Goal: Information Seeking & Learning: Compare options

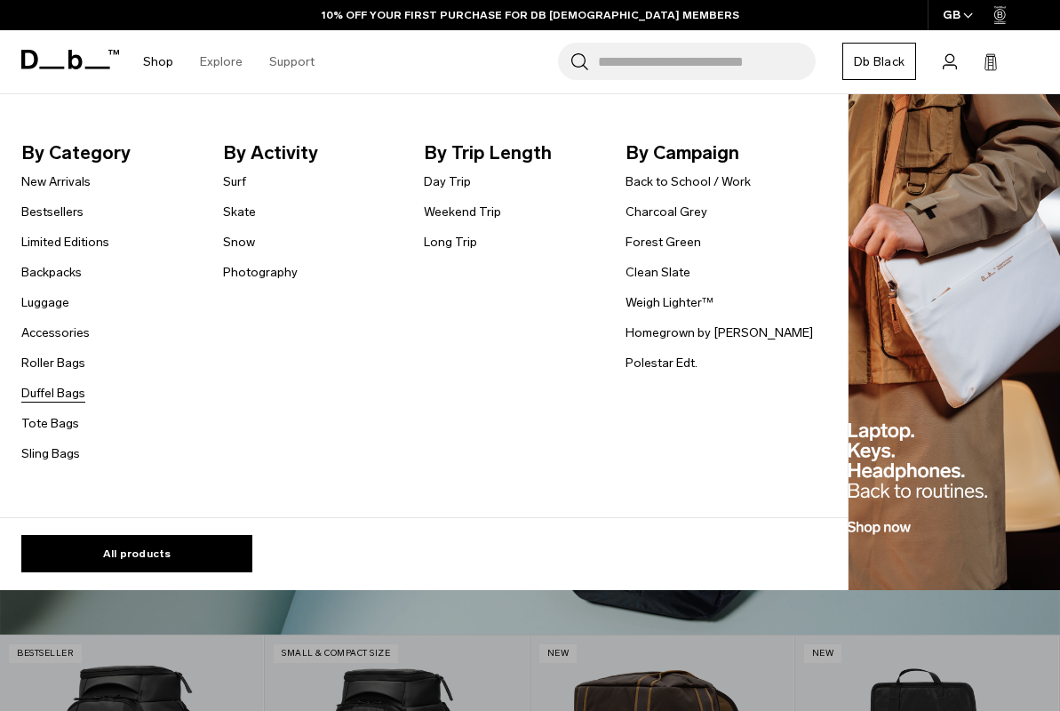
click at [44, 391] on link "Duffel Bags" at bounding box center [53, 393] width 64 height 19
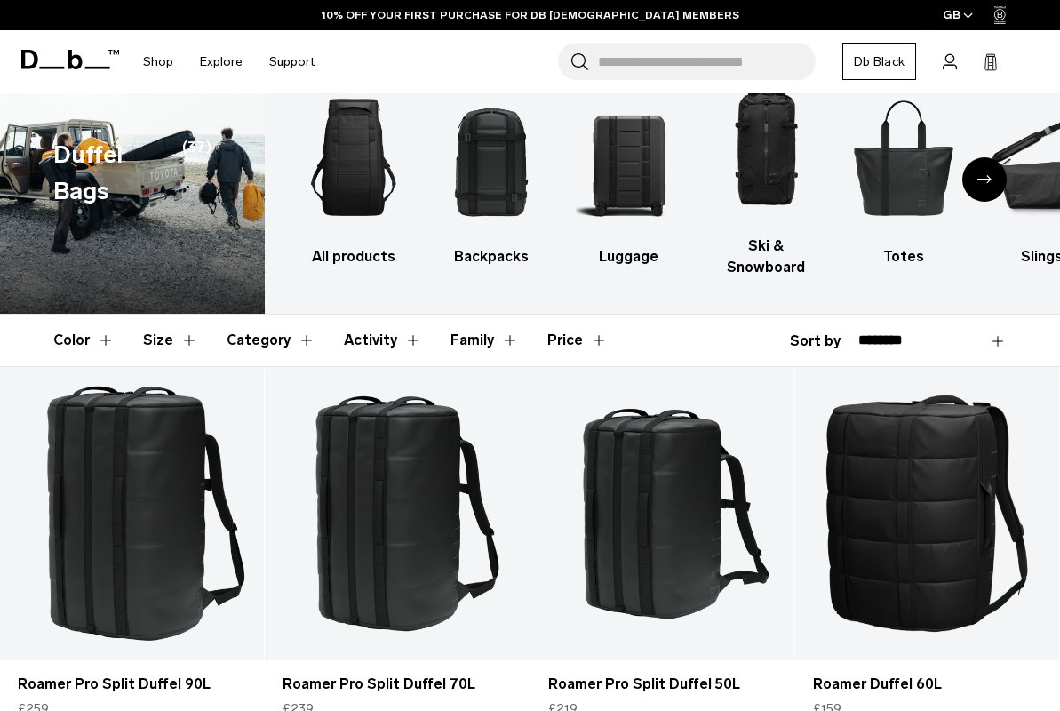
click at [155, 332] on button "Size" at bounding box center [170, 341] width 55 height 52
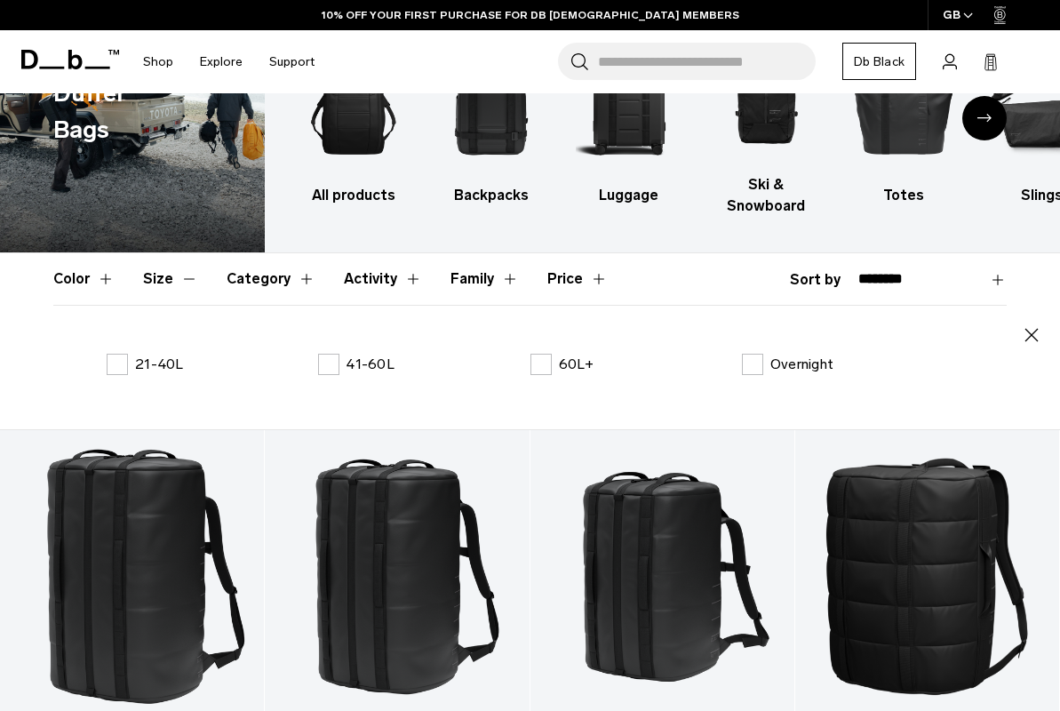
scroll to position [148, 0]
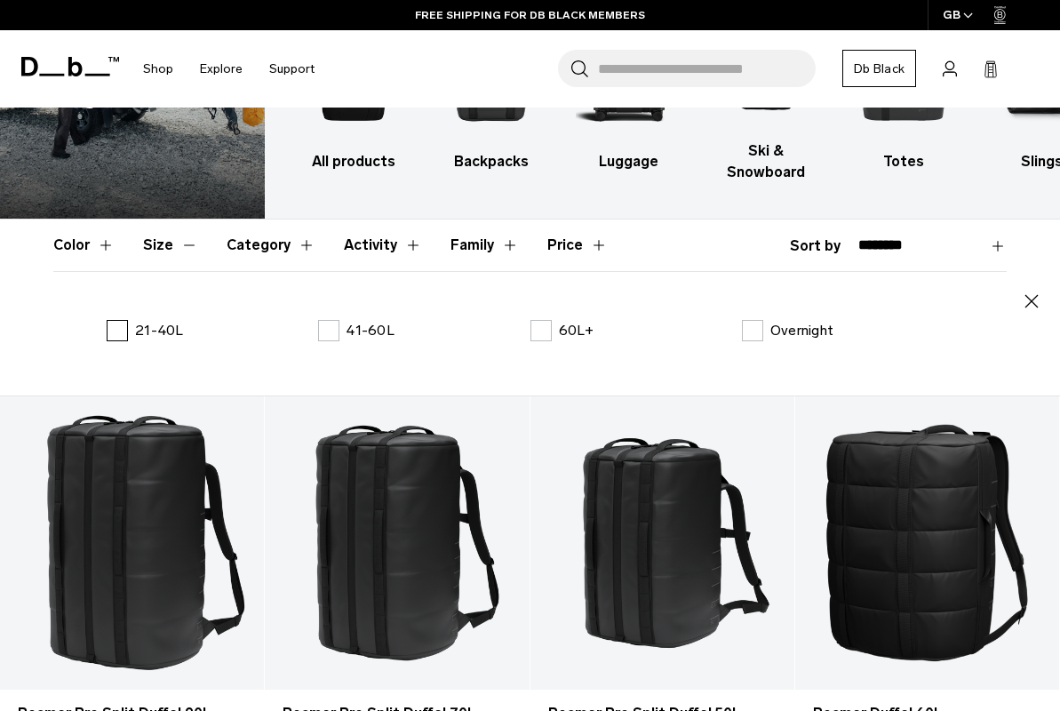
click at [148, 333] on p "21-40L" at bounding box center [159, 330] width 49 height 21
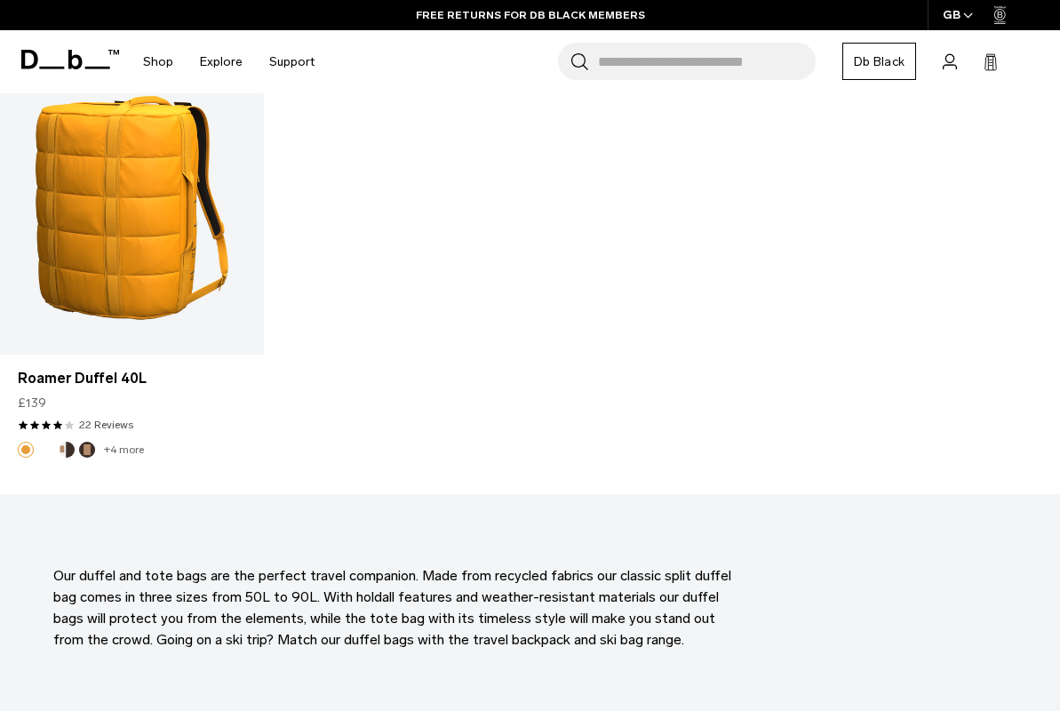
scroll to position [2267, 0]
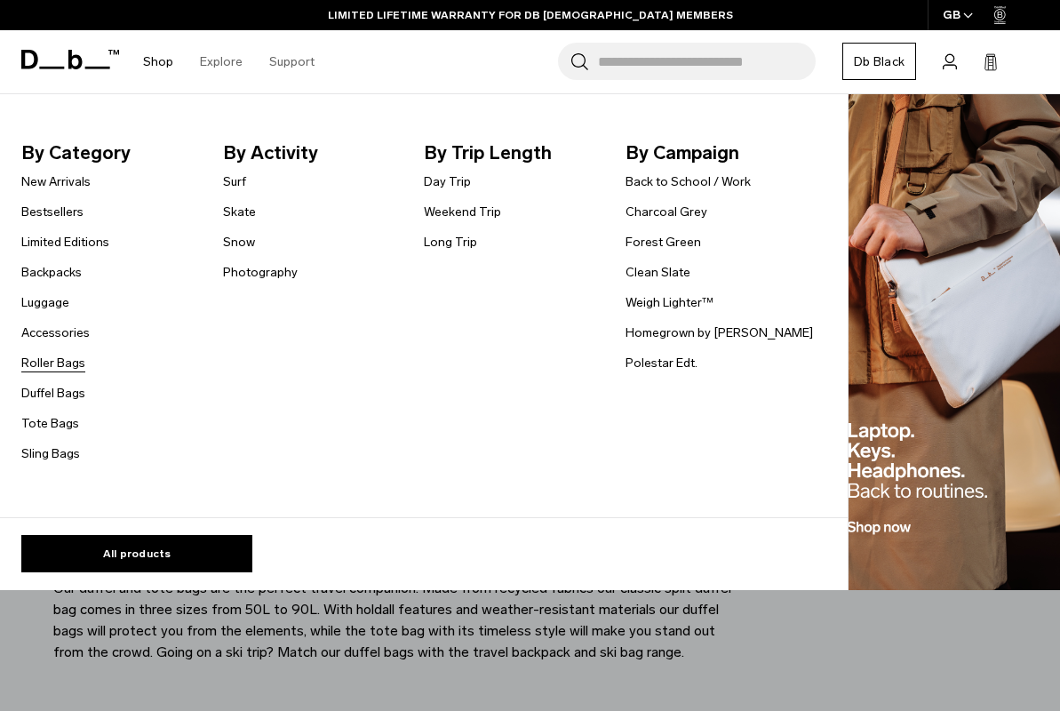
click at [73, 368] on link "Roller Bags" at bounding box center [53, 363] width 64 height 19
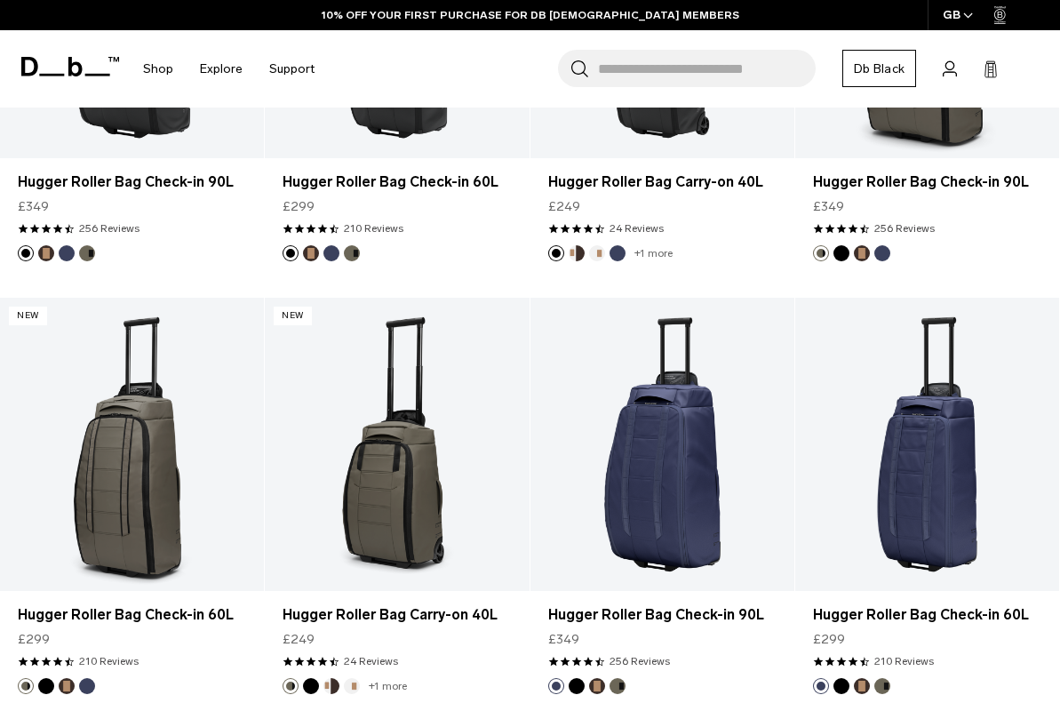
scroll to position [760, 0]
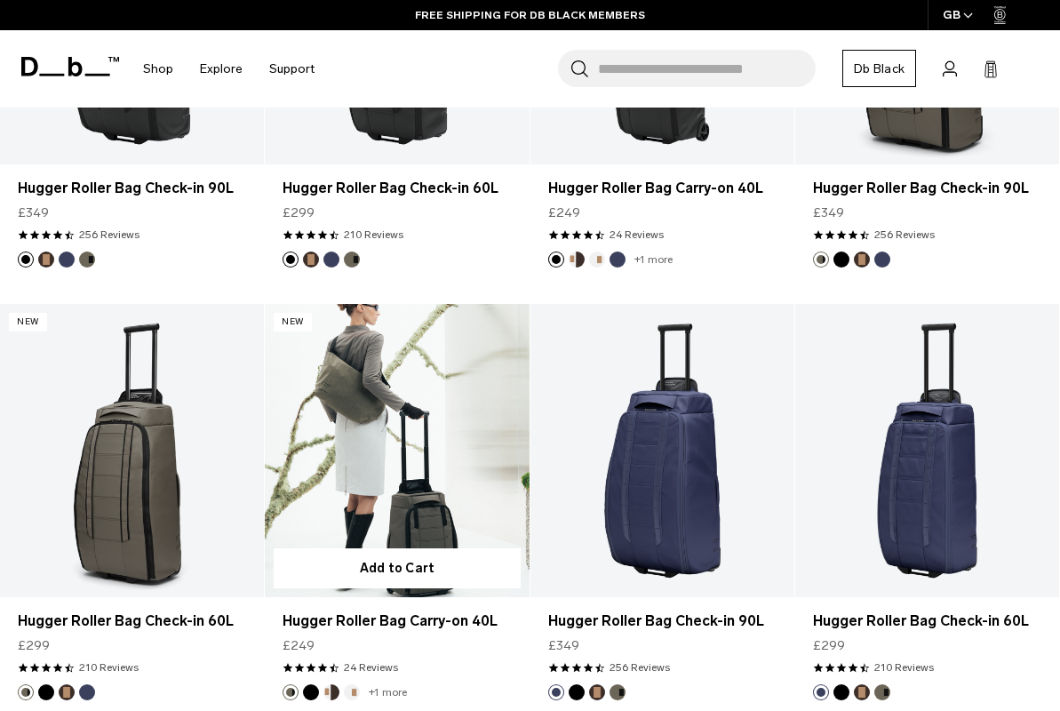
click at [406, 452] on link "Hugger Roller Bag Carry-on 40L" at bounding box center [397, 450] width 264 height 293
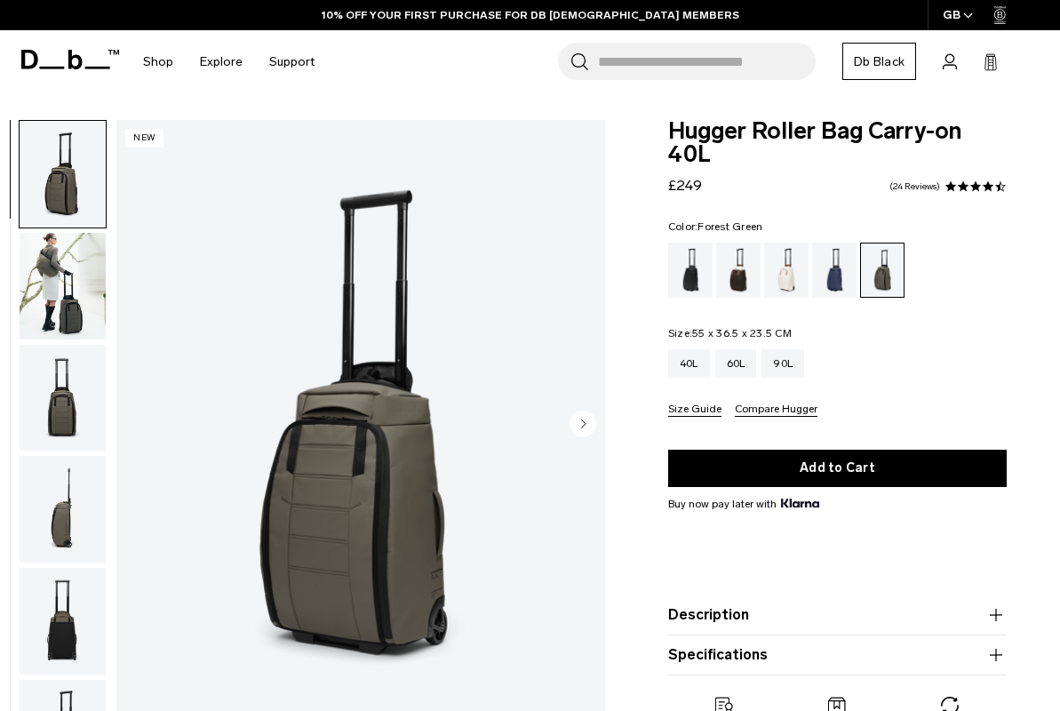
click at [46, 292] on img "button" at bounding box center [63, 286] width 86 height 107
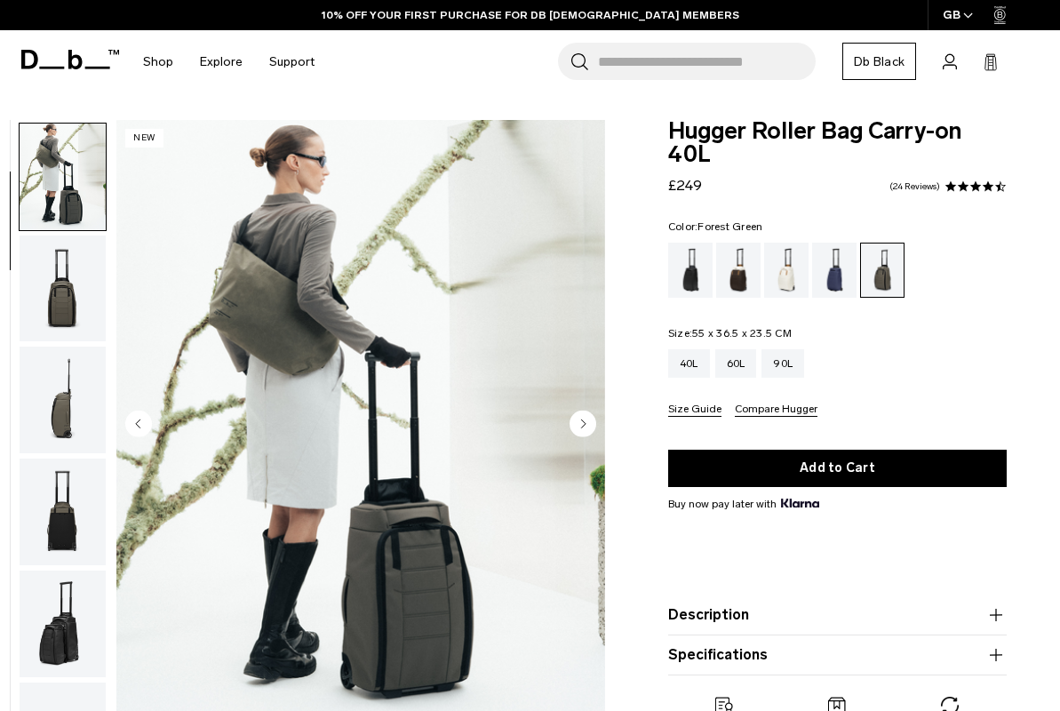
scroll to position [112, 0]
click at [56, 274] on img "button" at bounding box center [63, 286] width 86 height 107
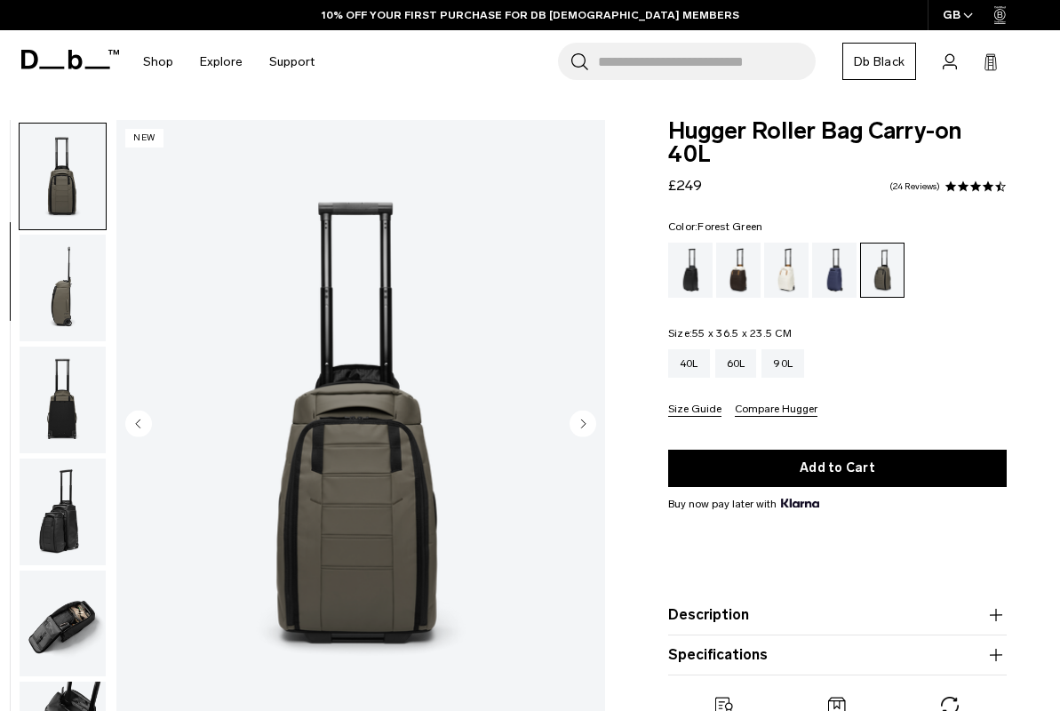
scroll to position [224, 0]
click at [56, 315] on img "button" at bounding box center [63, 285] width 86 height 107
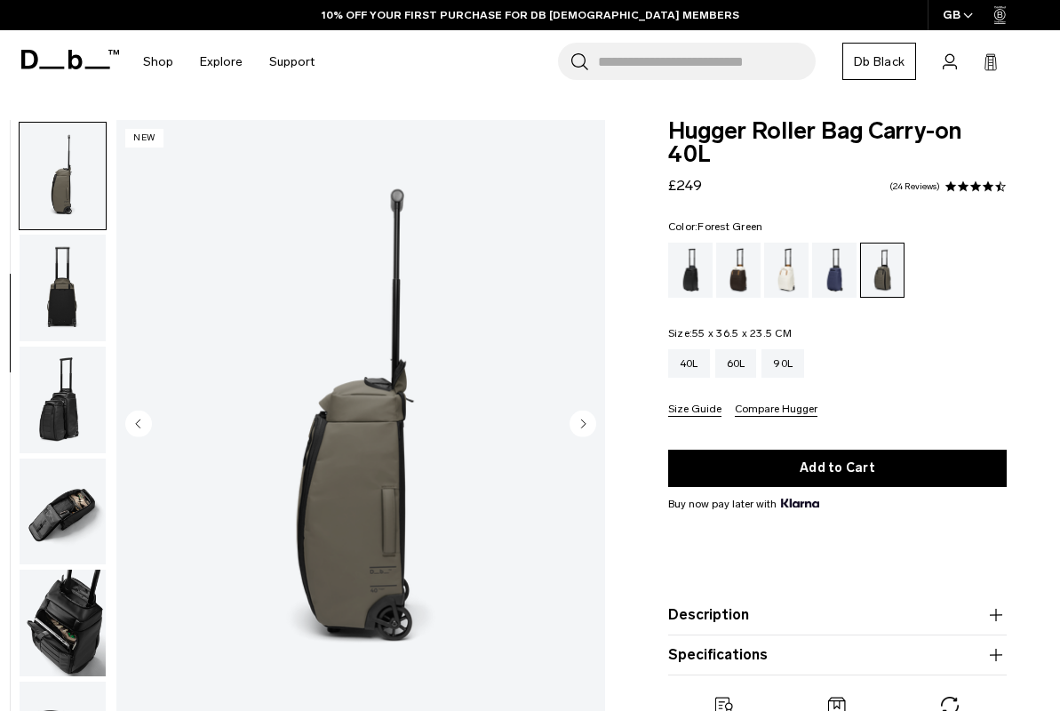
scroll to position [335, 0]
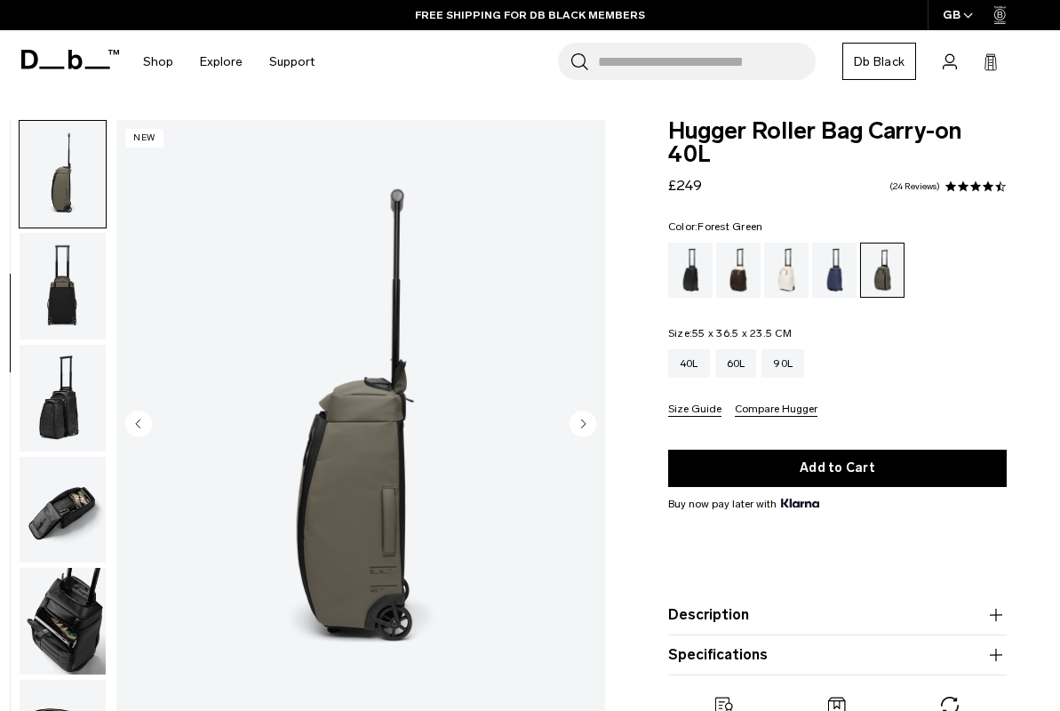
click at [56, 315] on img "button" at bounding box center [63, 286] width 86 height 107
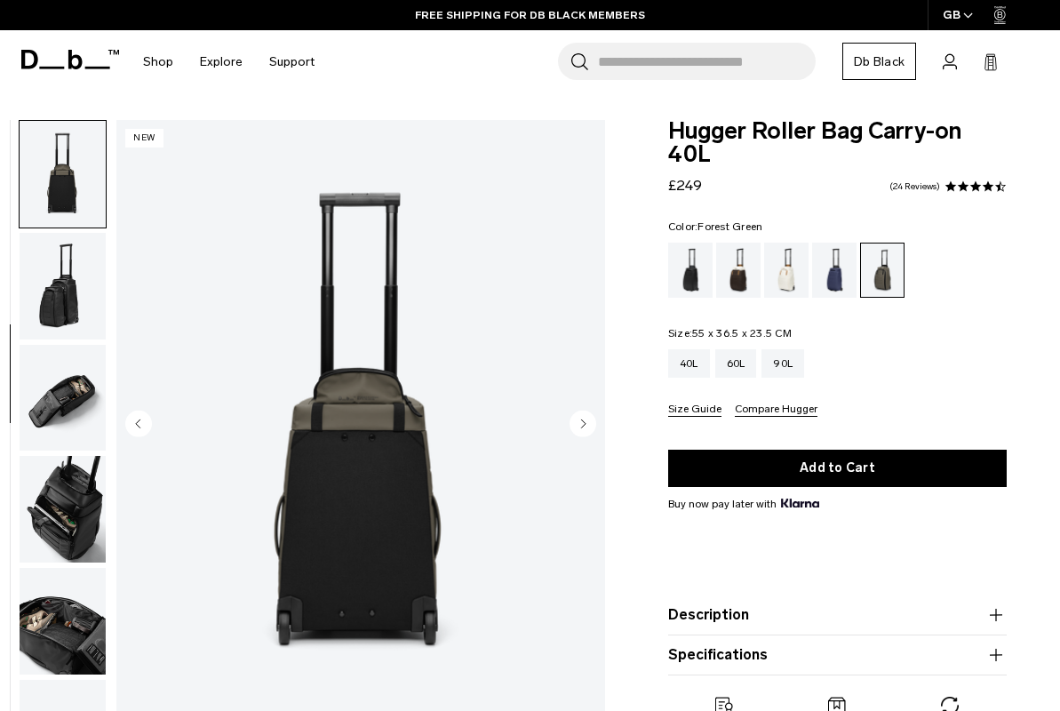
click at [56, 315] on img "button" at bounding box center [63, 286] width 86 height 107
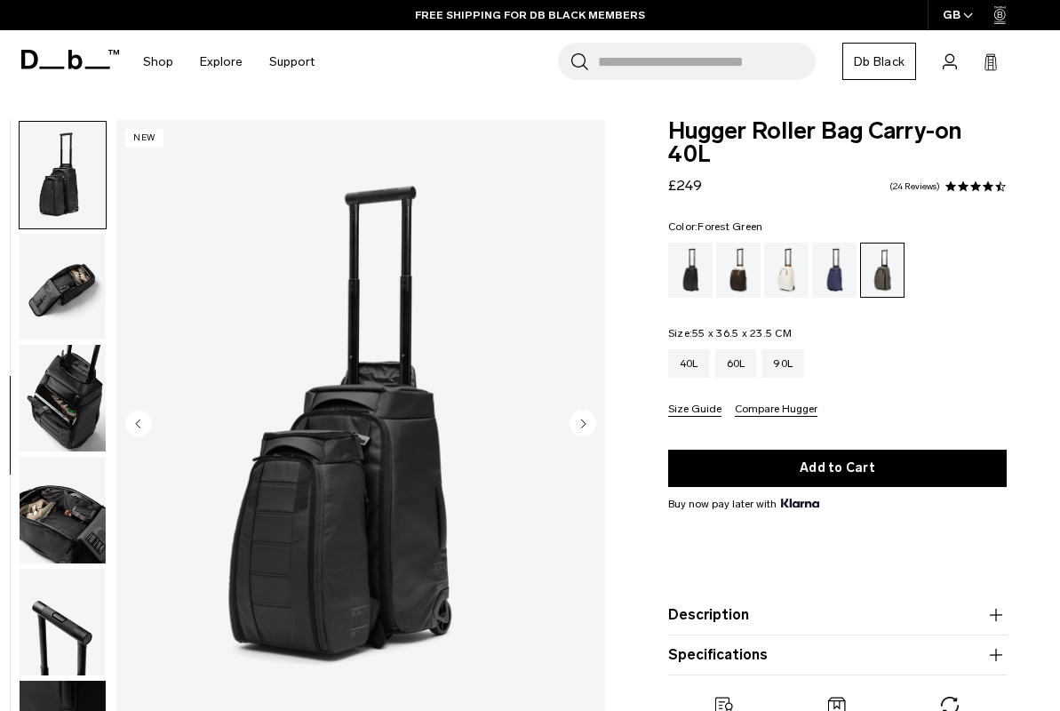
scroll to position [559, 0]
click at [52, 320] on img "button" at bounding box center [63, 286] width 86 height 107
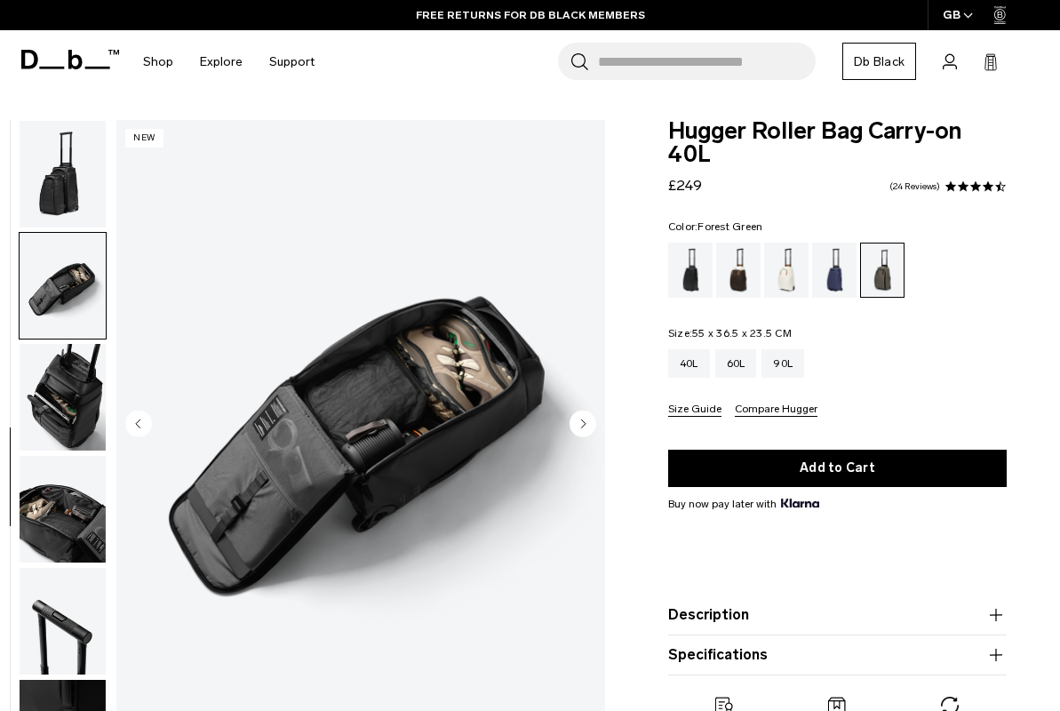
scroll to position [615, 0]
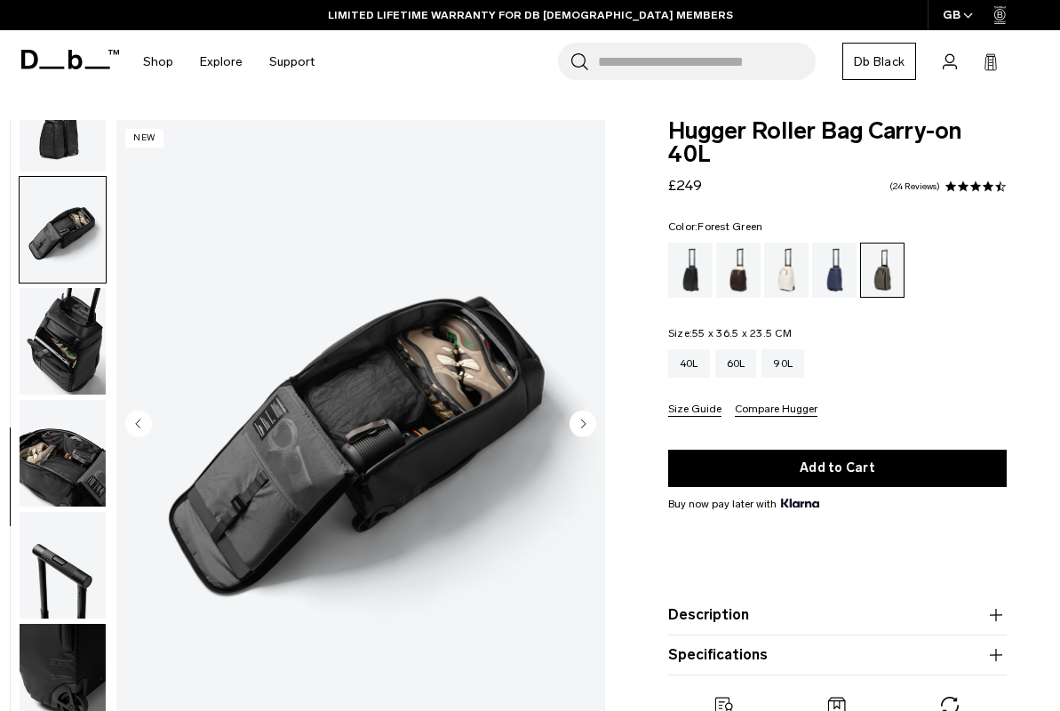
click at [52, 320] on img "button" at bounding box center [63, 341] width 86 height 107
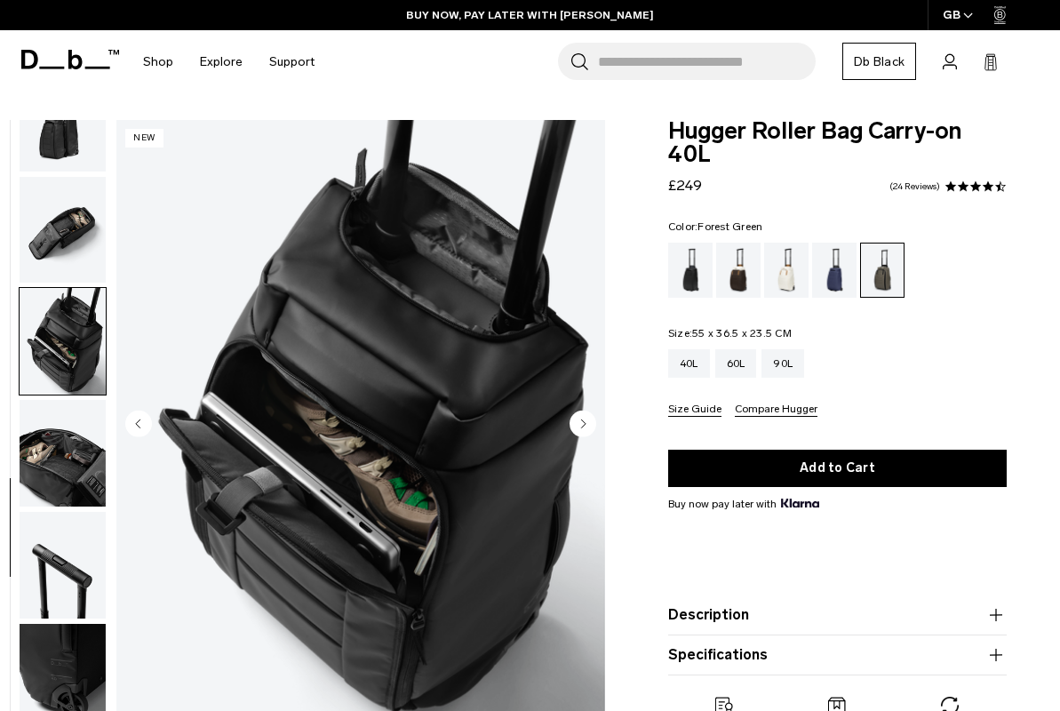
click at [60, 428] on img "button" at bounding box center [63, 453] width 86 height 107
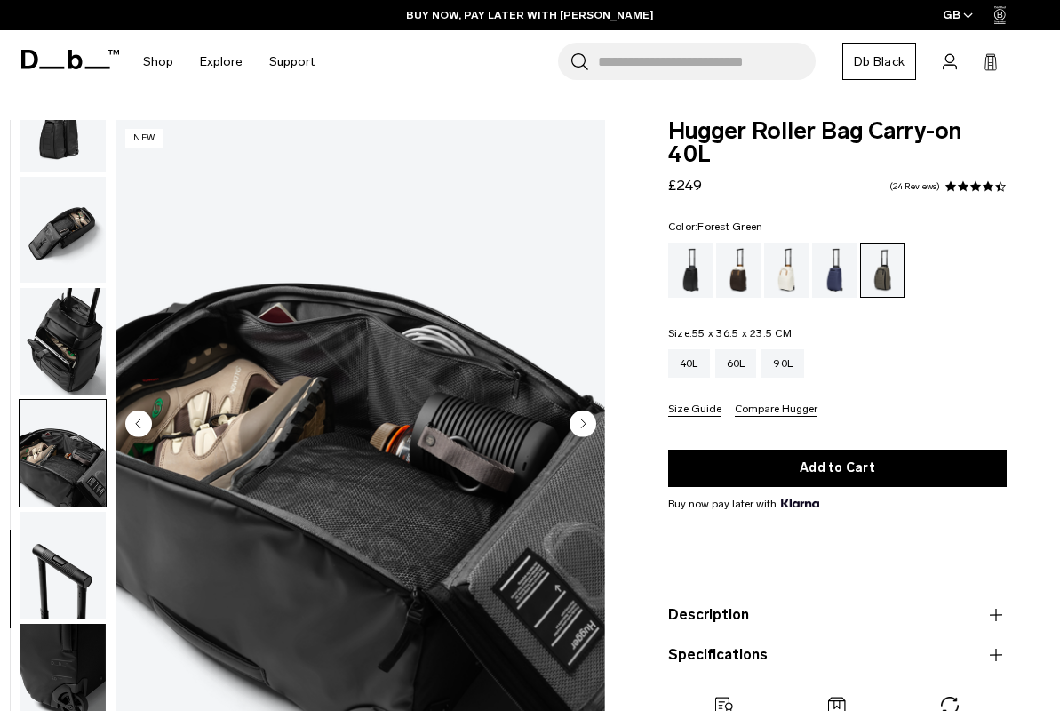
click at [64, 501] on img "button" at bounding box center [63, 453] width 86 height 107
click at [62, 520] on img "button" at bounding box center [63, 565] width 86 height 107
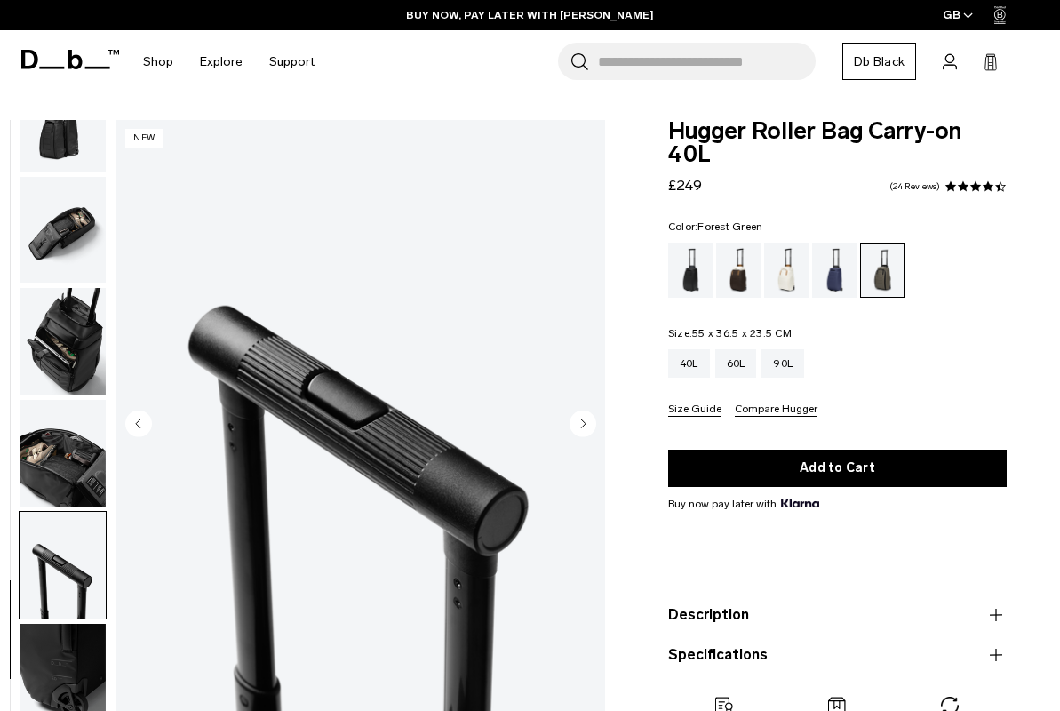
click at [61, 484] on img "button" at bounding box center [63, 453] width 86 height 107
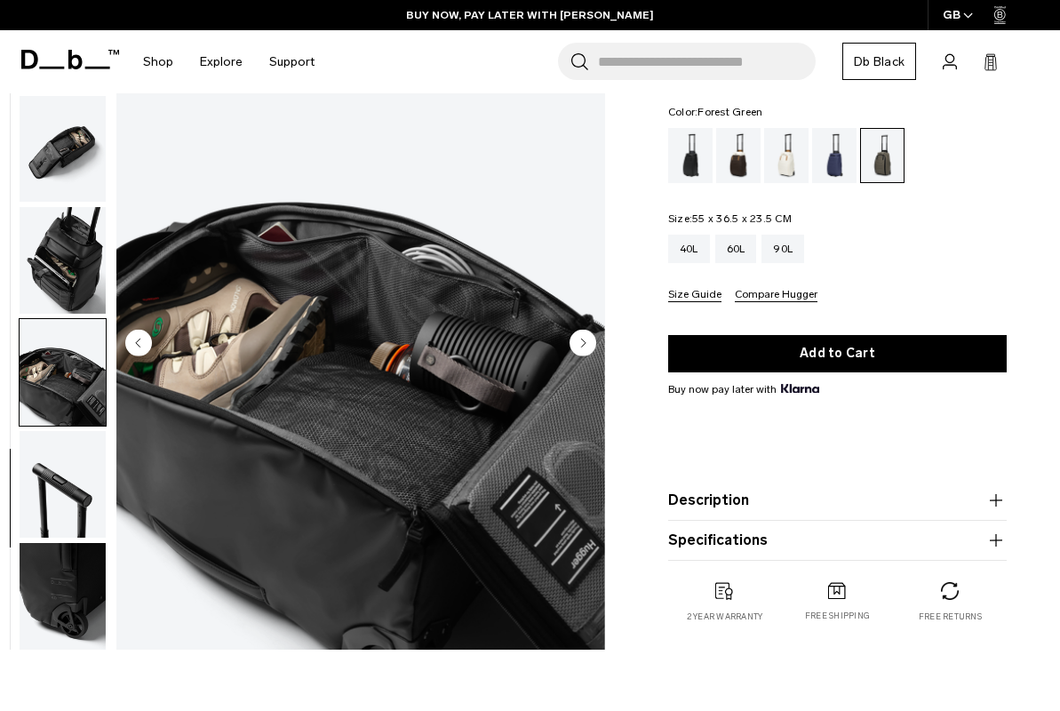
scroll to position [311, 0]
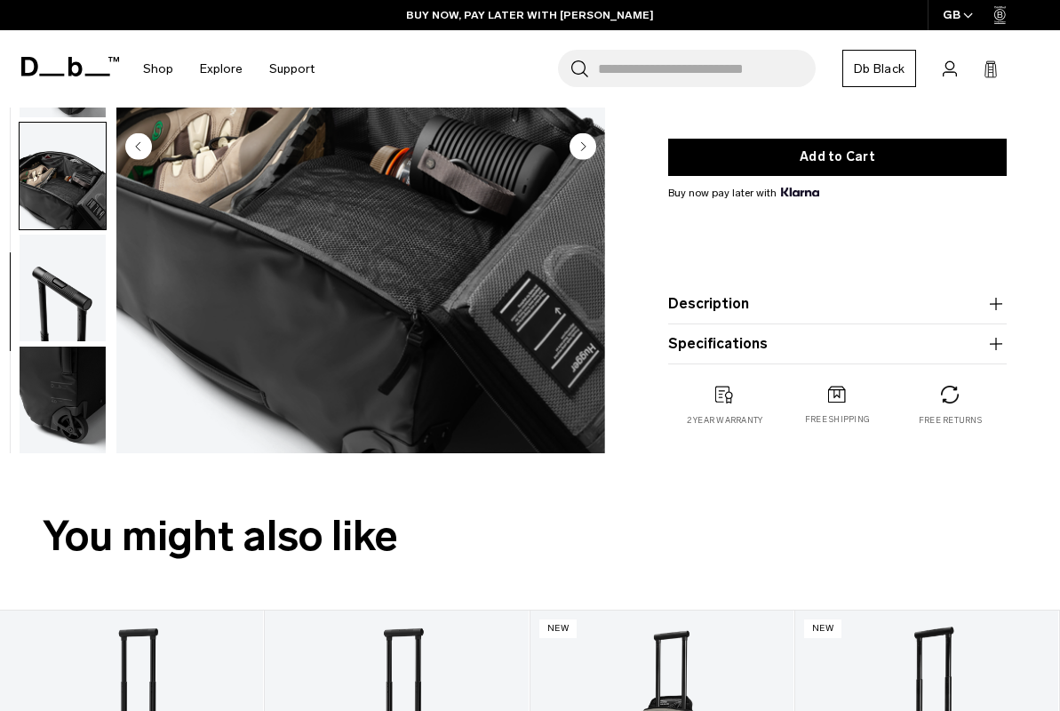
click at [73, 346] on button "button" at bounding box center [63, 400] width 88 height 108
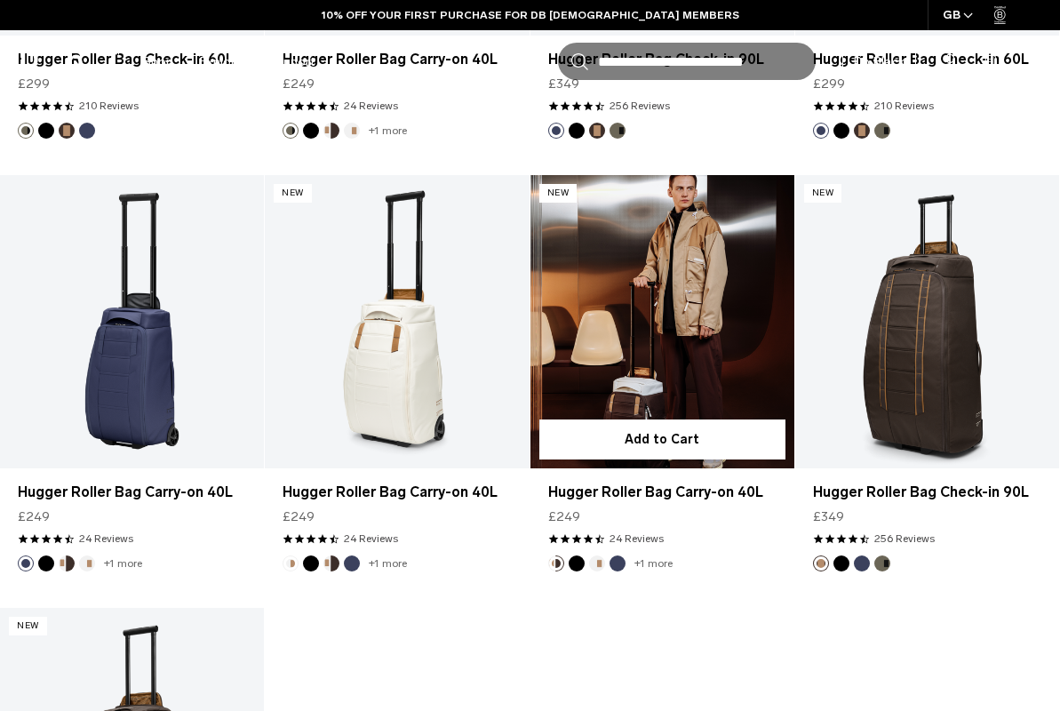
click at [597, 367] on link "Hugger Roller Bag Carry-on 40L" at bounding box center [663, 321] width 264 height 293
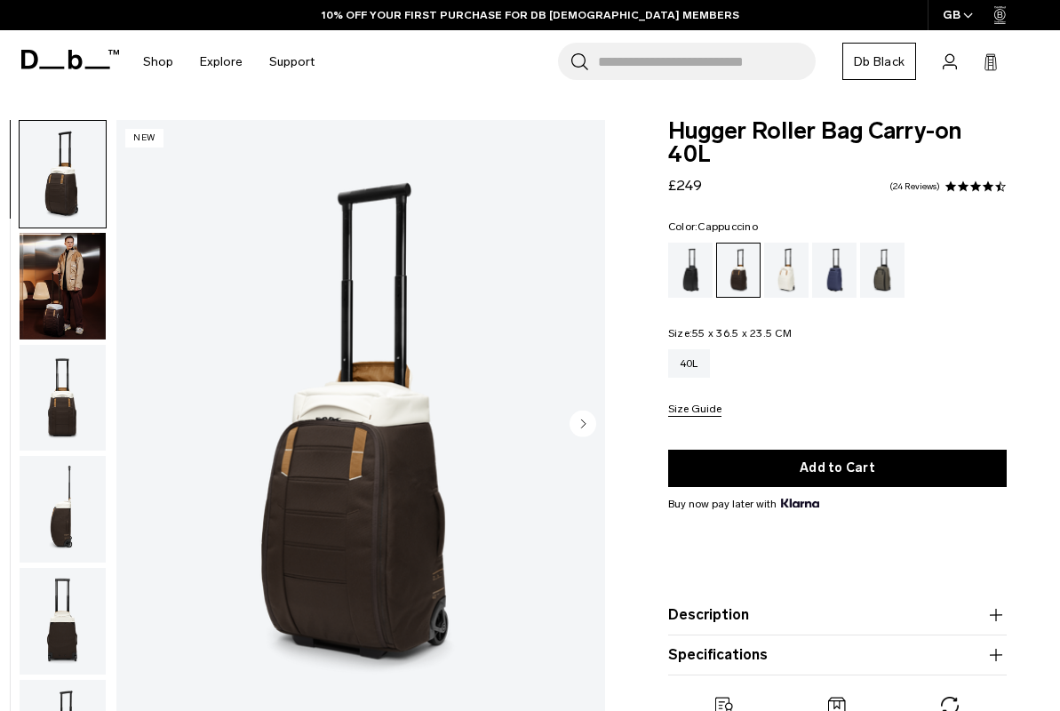
click at [95, 277] on img "button" at bounding box center [63, 286] width 86 height 107
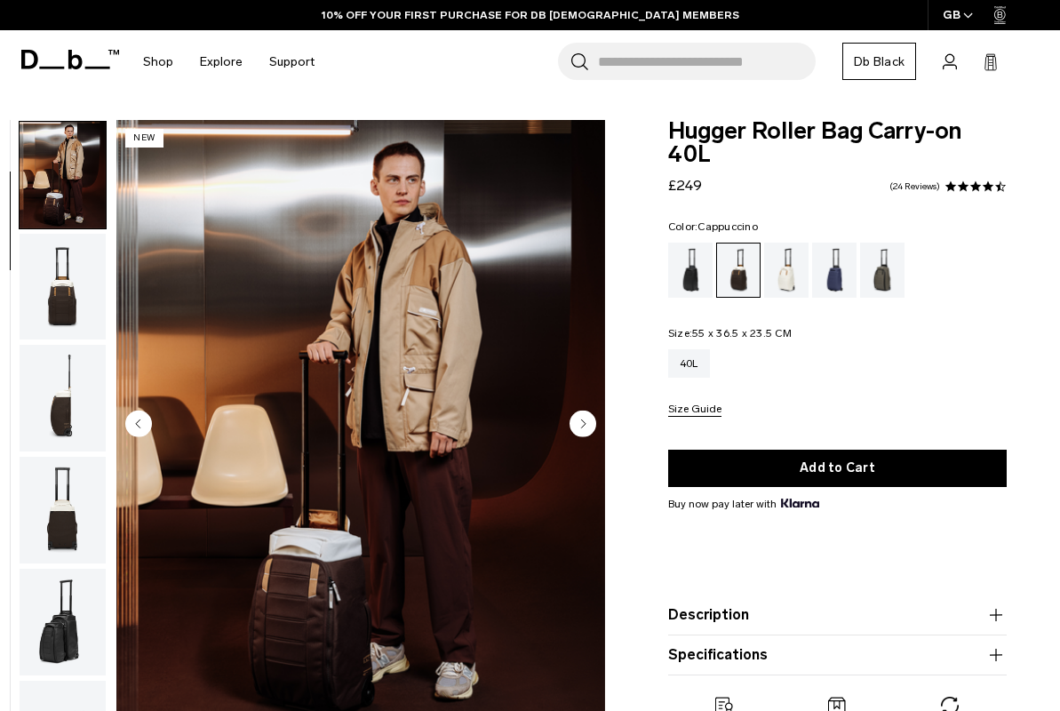
scroll to position [112, 0]
click at [95, 277] on img "button" at bounding box center [63, 286] width 86 height 107
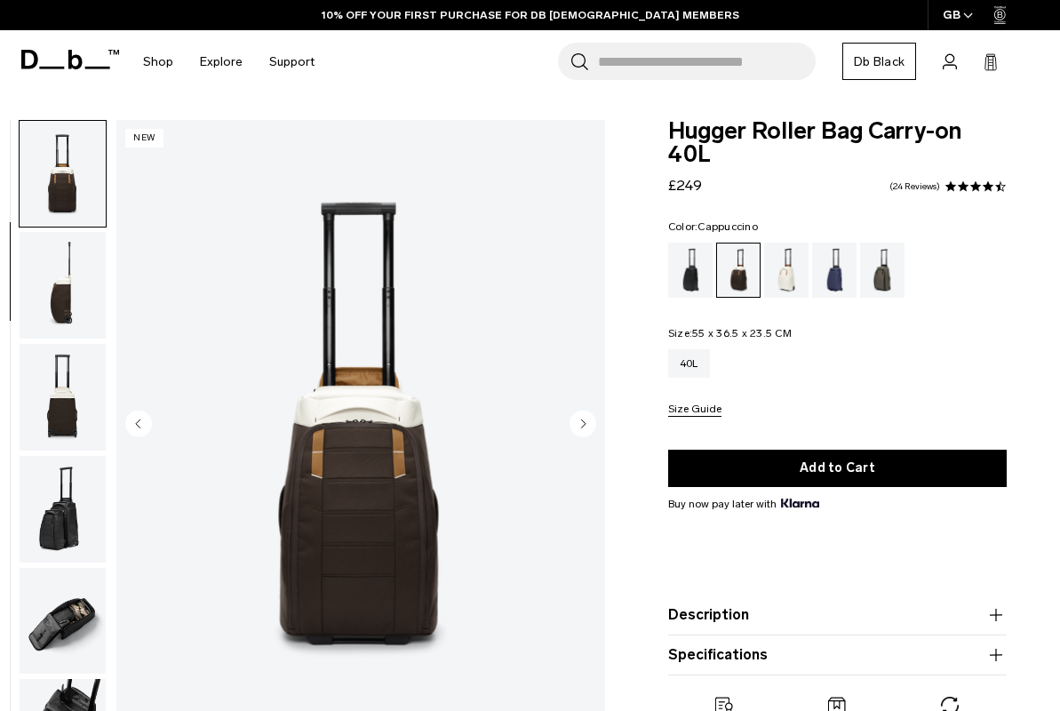
click at [95, 279] on img "button" at bounding box center [63, 285] width 86 height 107
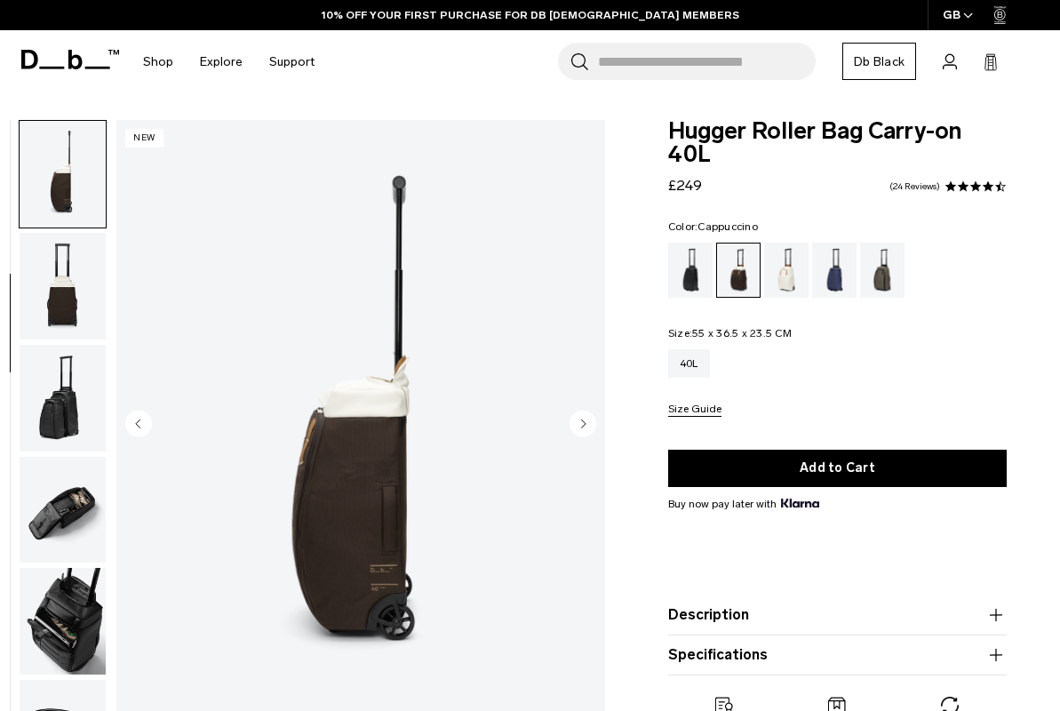
click at [95, 279] on img "button" at bounding box center [63, 286] width 86 height 107
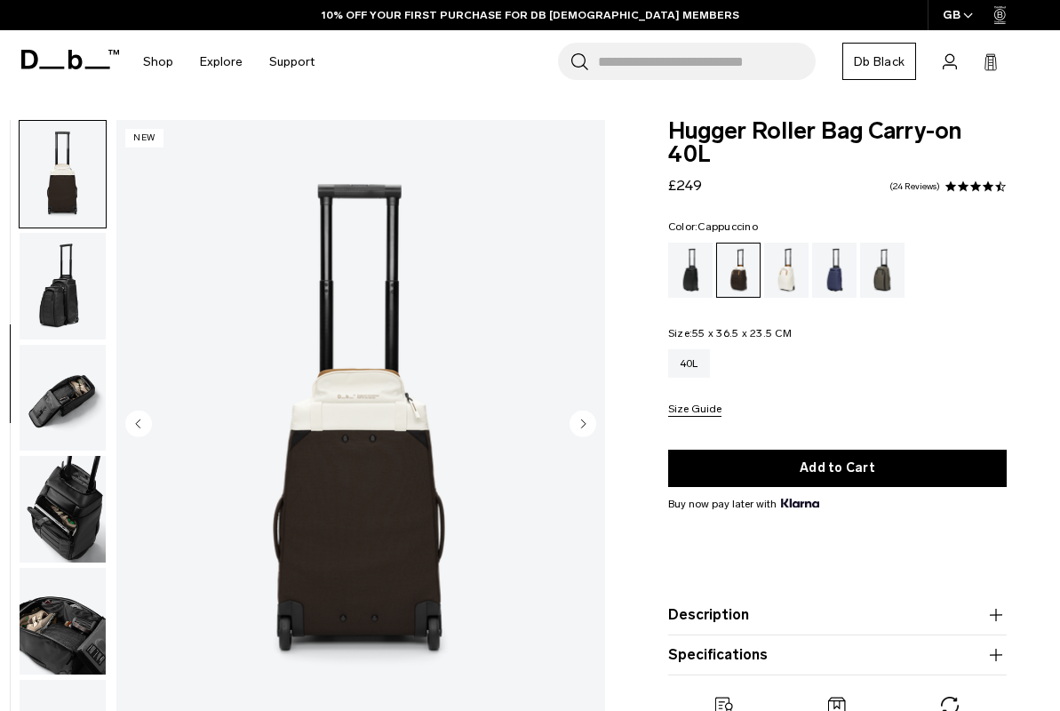
click at [95, 279] on img "button" at bounding box center [63, 286] width 86 height 107
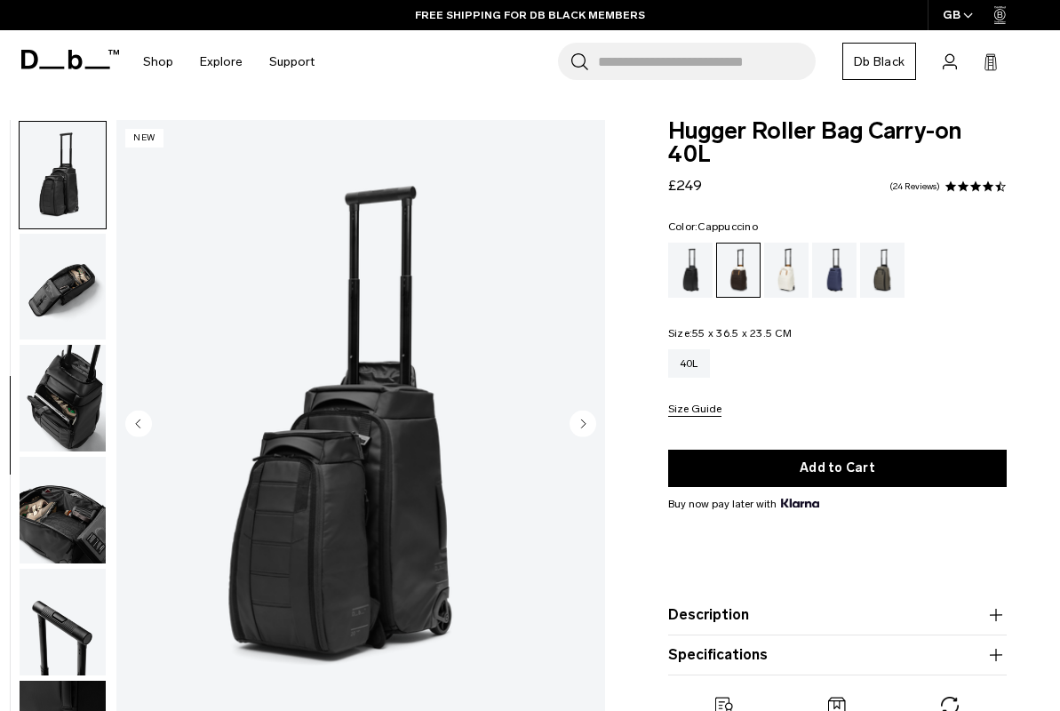
scroll to position [559, 0]
click at [95, 280] on img "button" at bounding box center [63, 286] width 86 height 107
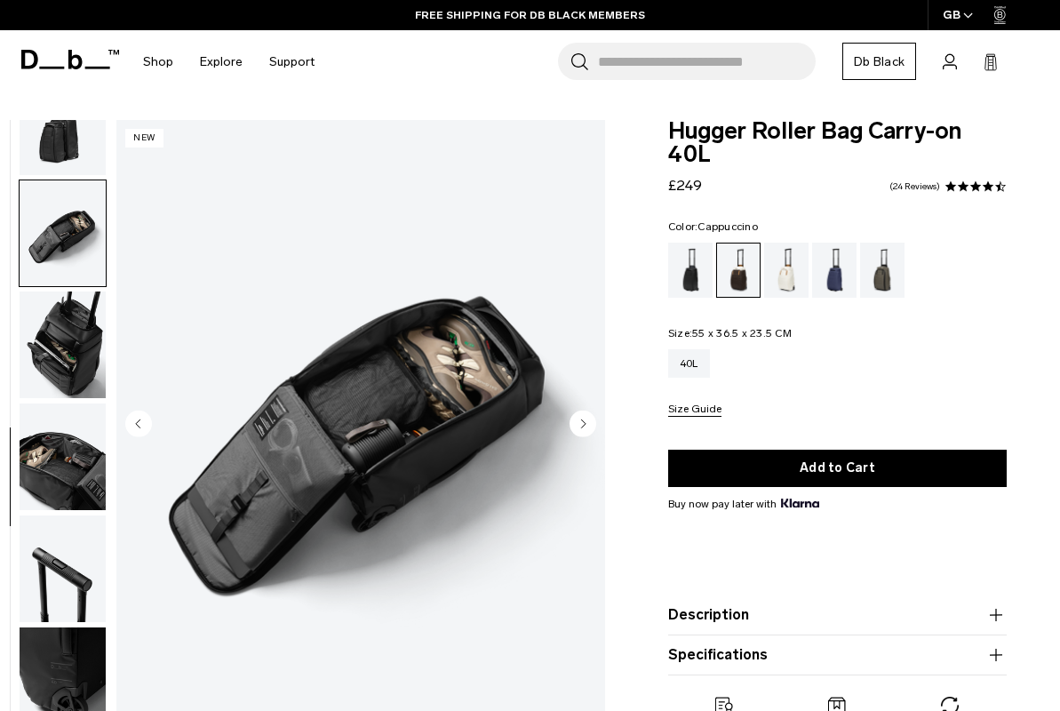
scroll to position [615, 0]
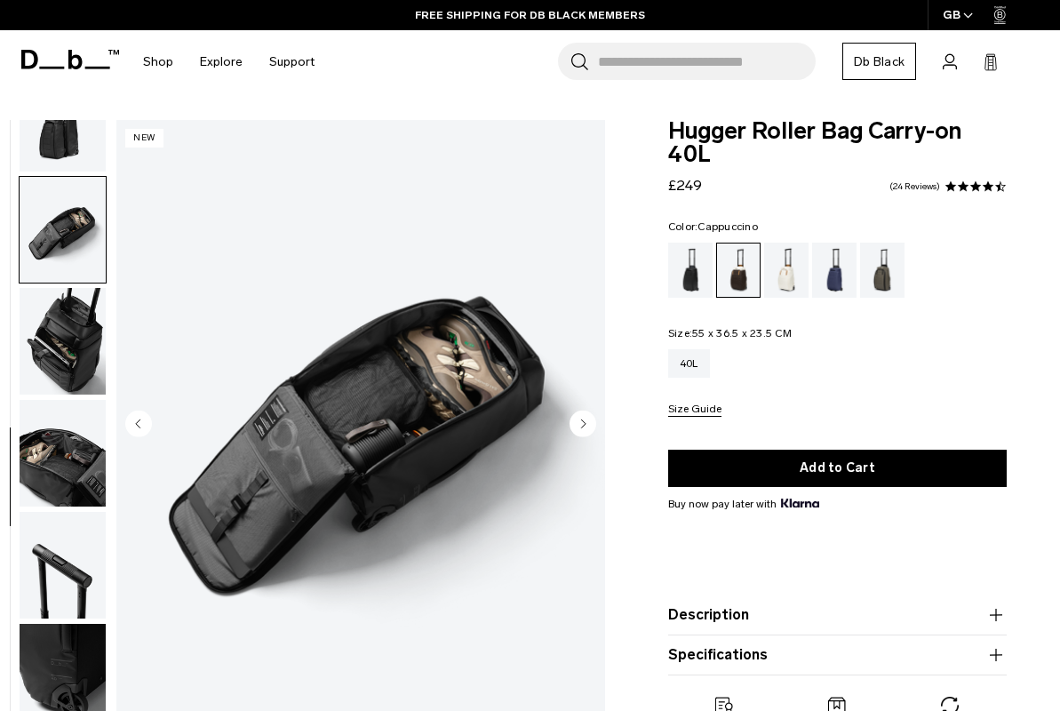
click at [95, 280] on img "button" at bounding box center [63, 230] width 86 height 107
click at [93, 313] on img "button" at bounding box center [63, 341] width 86 height 107
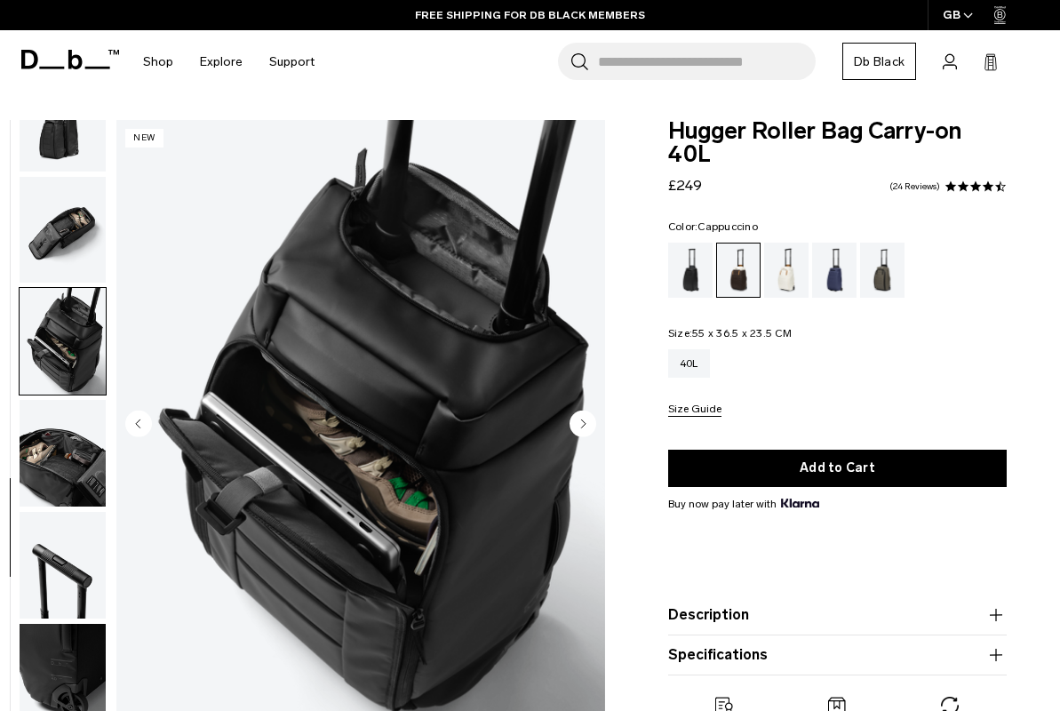
click at [81, 278] on img "button" at bounding box center [63, 230] width 86 height 107
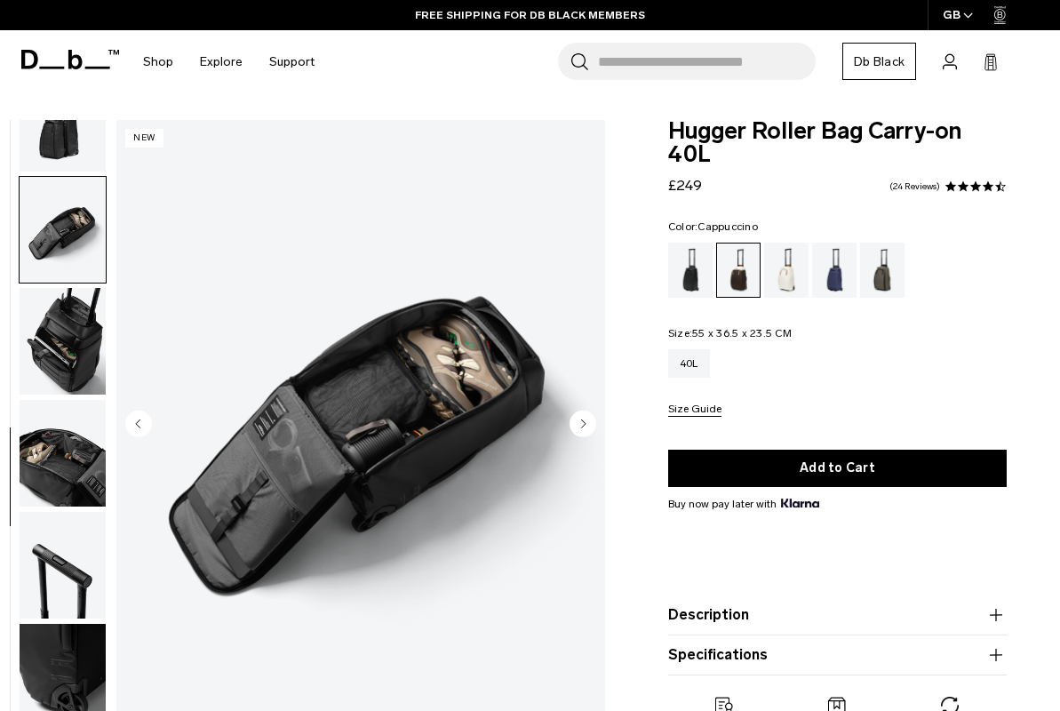
click at [81, 336] on img "button" at bounding box center [63, 341] width 86 height 107
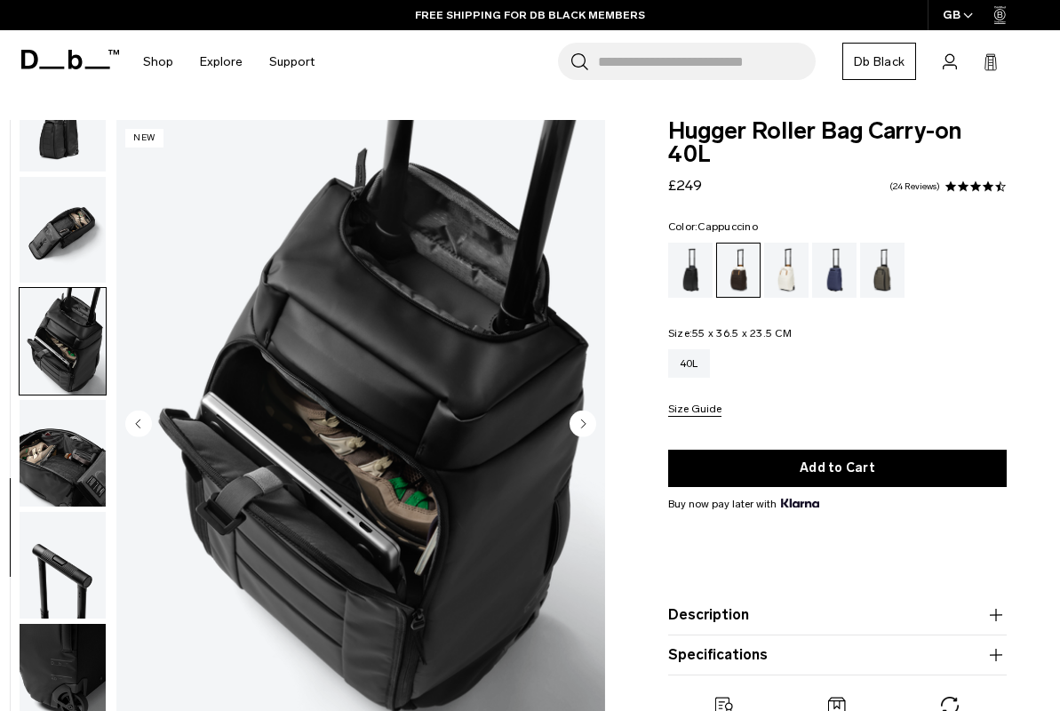
click at [72, 247] on img "button" at bounding box center [63, 230] width 86 height 107
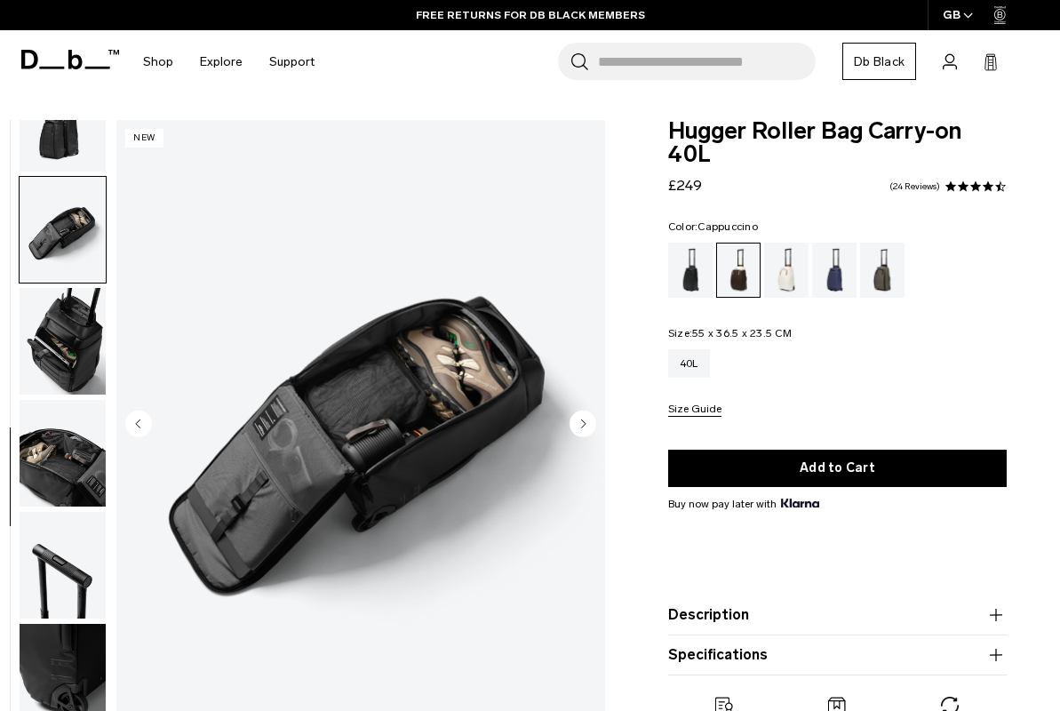
click at [57, 313] on img "button" at bounding box center [63, 341] width 86 height 107
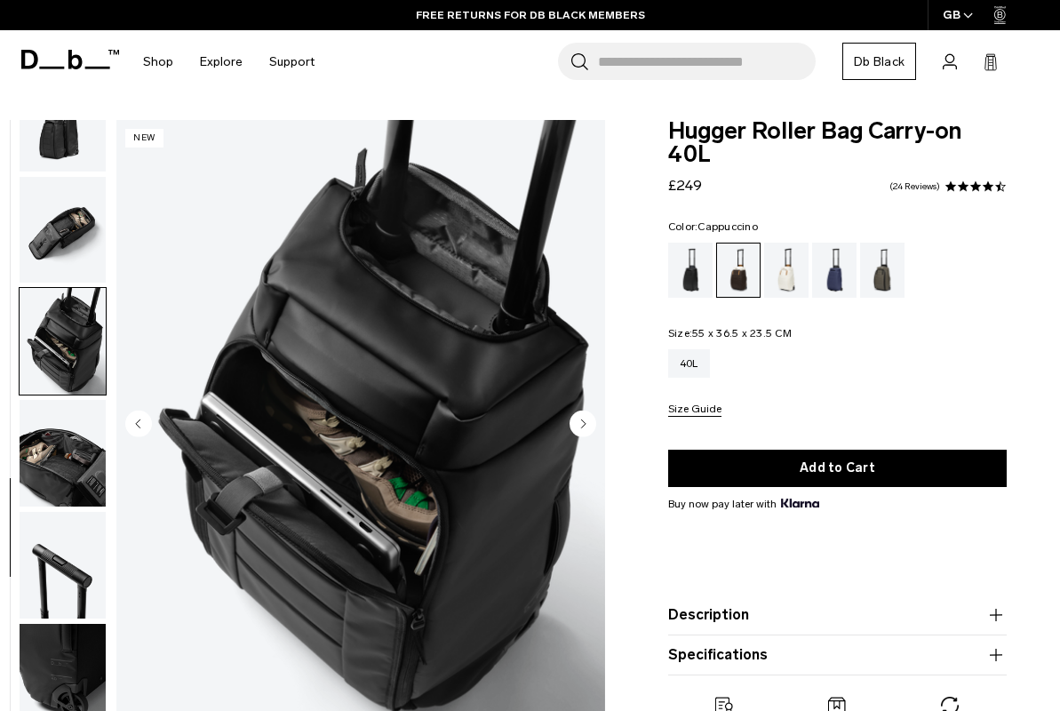
click at [44, 412] on img "button" at bounding box center [63, 453] width 86 height 107
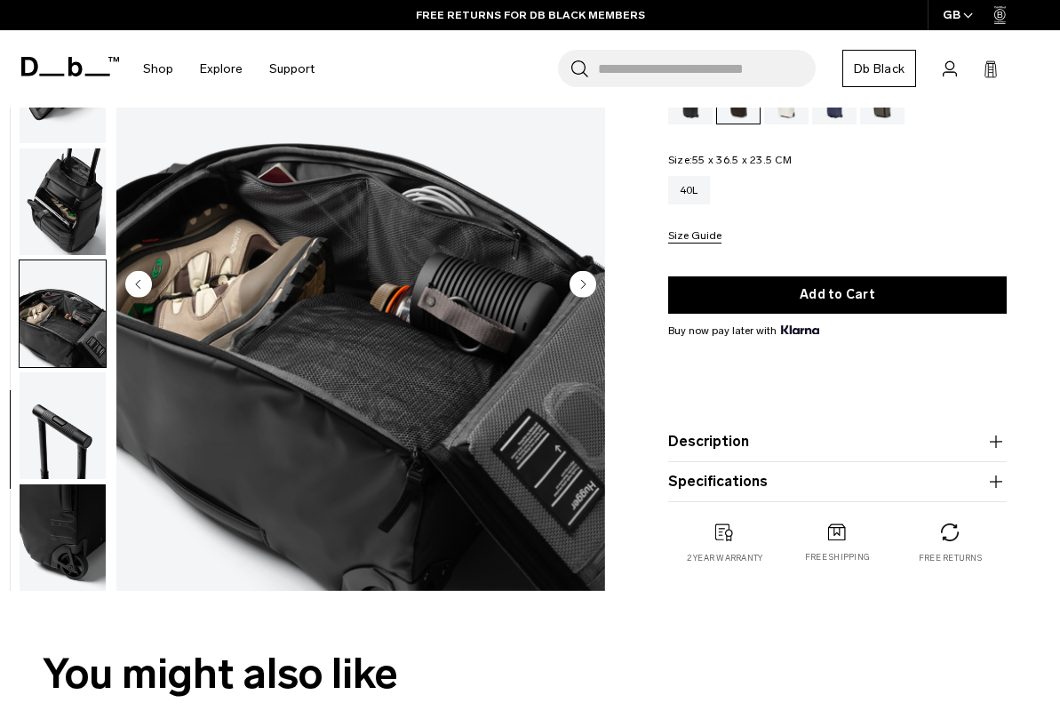
scroll to position [194, 0]
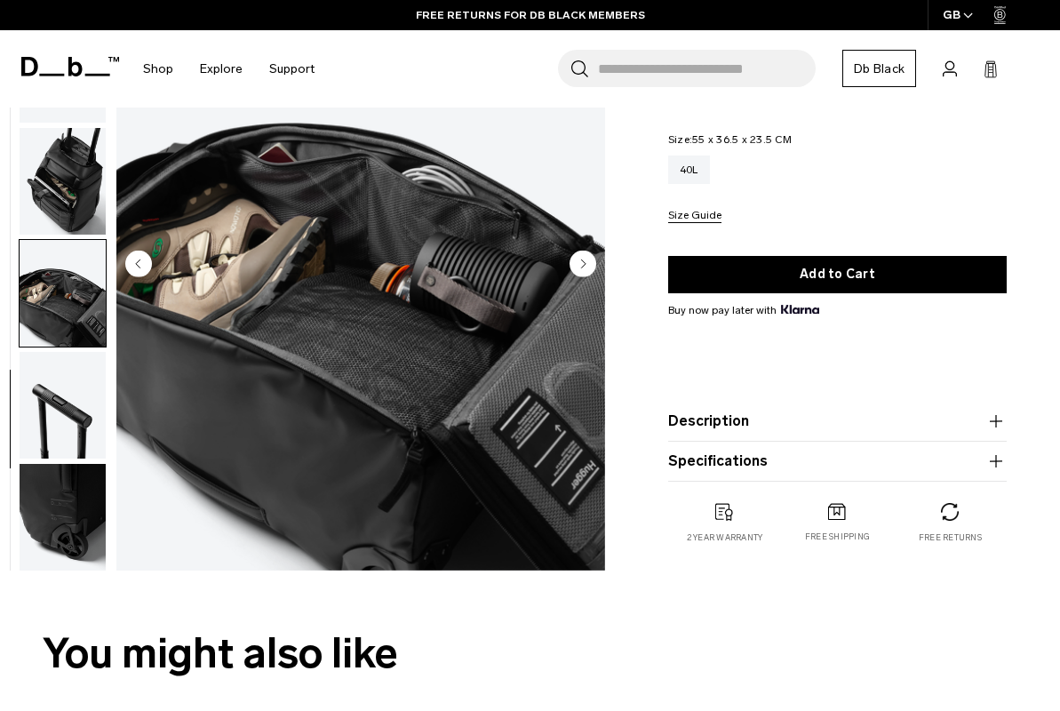
click at [44, 518] on img "button" at bounding box center [63, 517] width 86 height 107
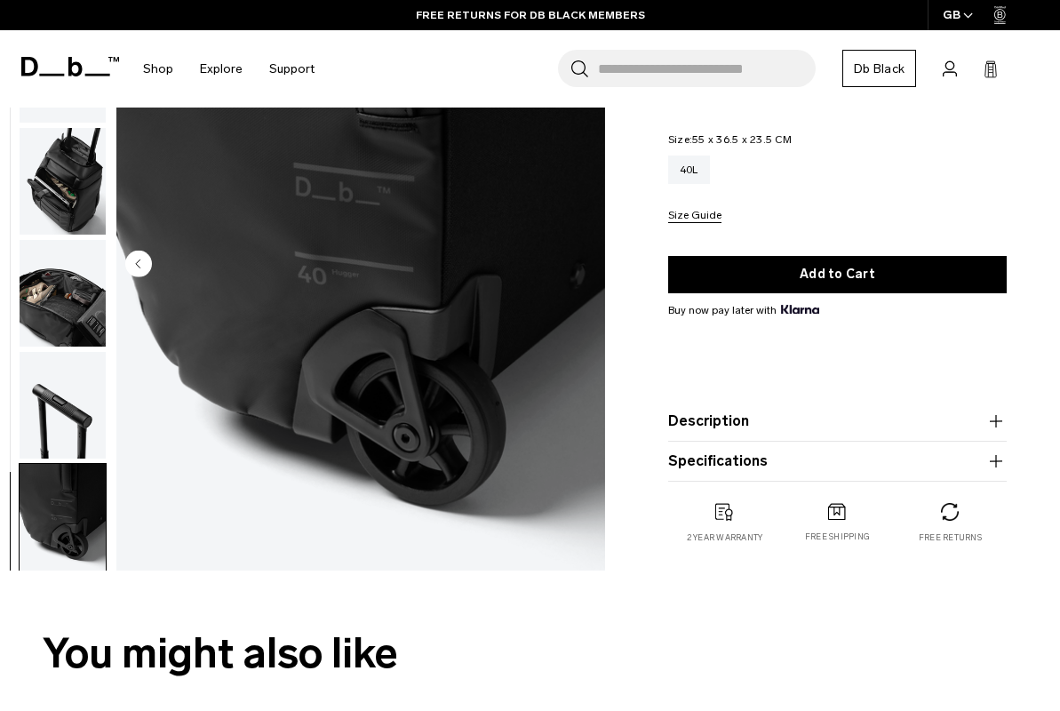
click at [47, 420] on img "button" at bounding box center [63, 405] width 86 height 107
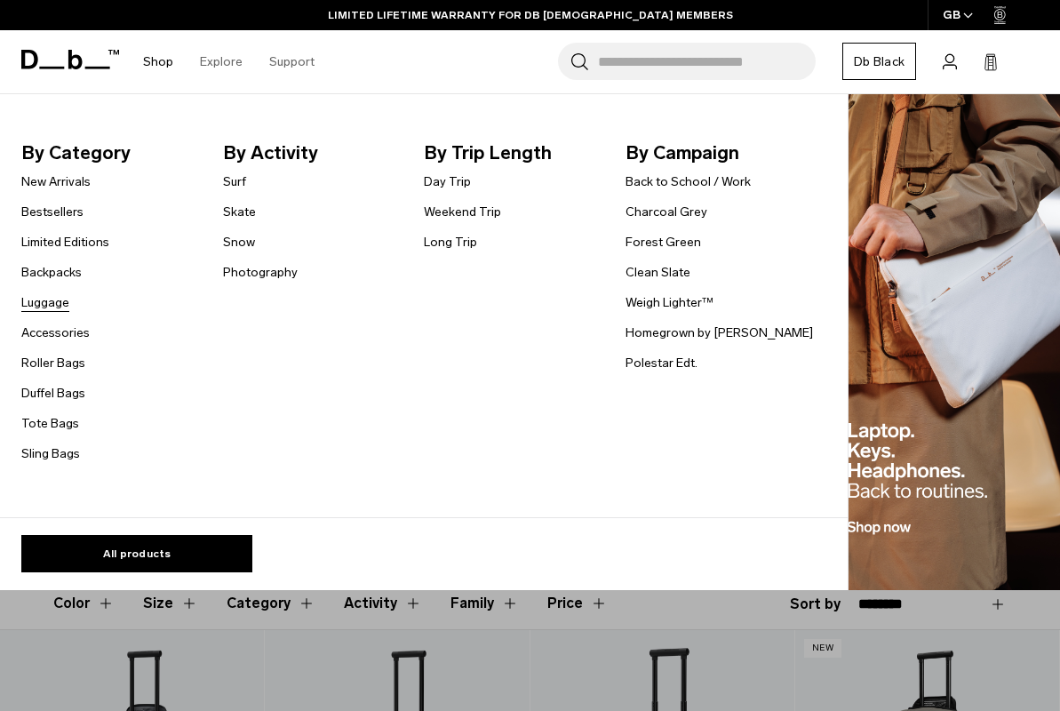
click at [46, 303] on link "Luggage" at bounding box center [45, 302] width 48 height 19
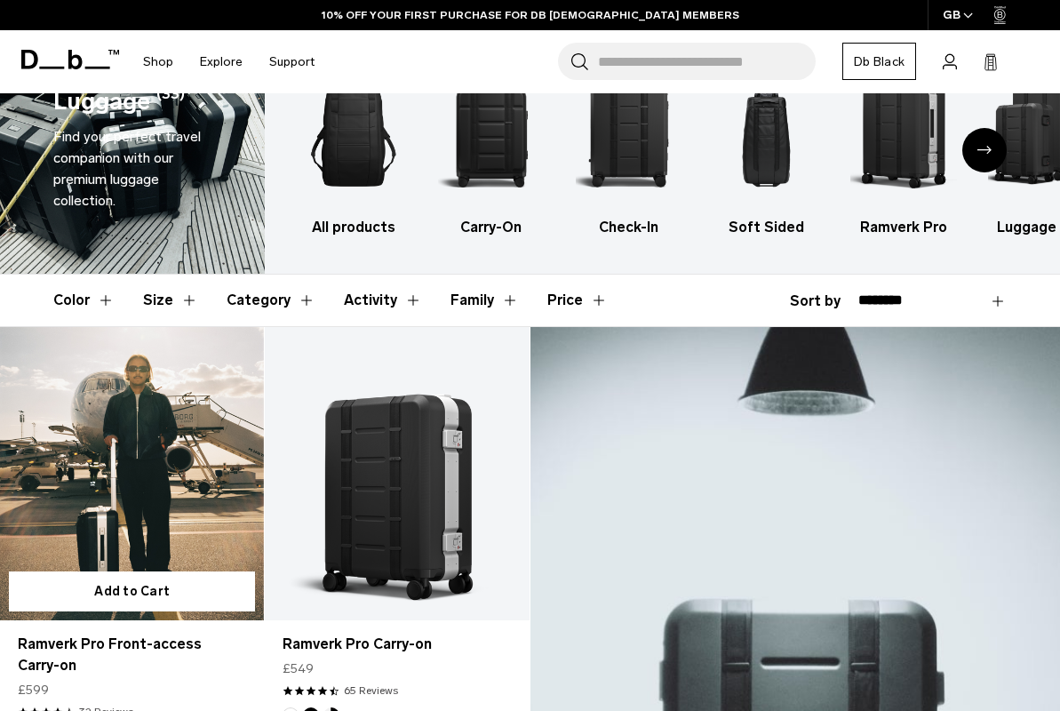
scroll to position [55, 0]
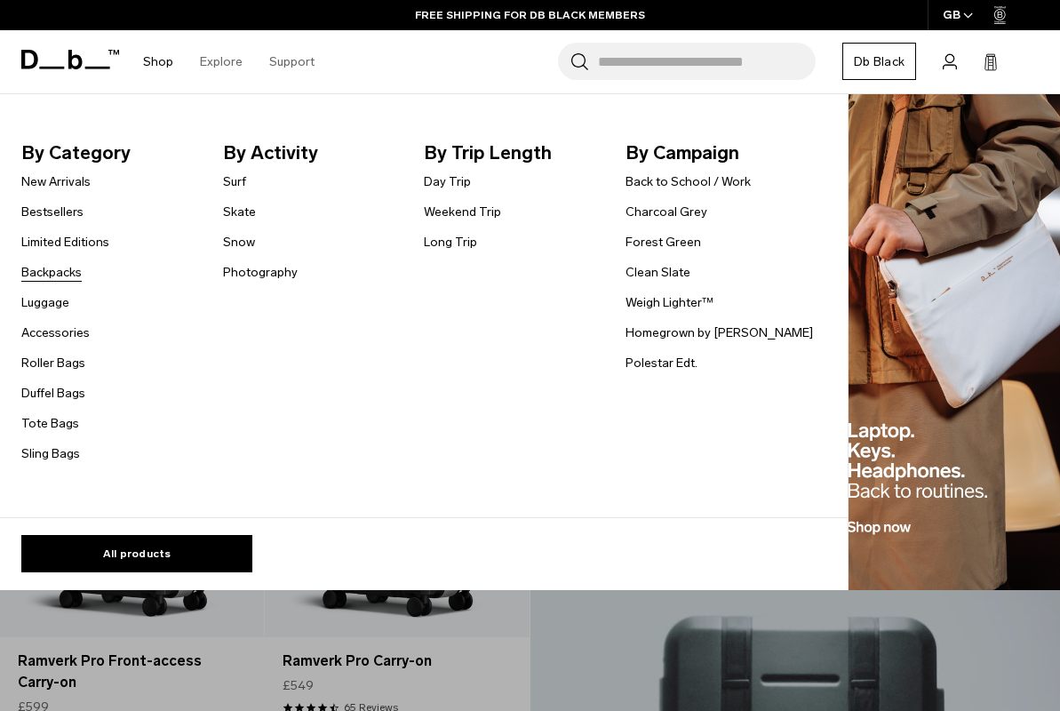
click at [34, 274] on link "Backpacks" at bounding box center [51, 272] width 60 height 19
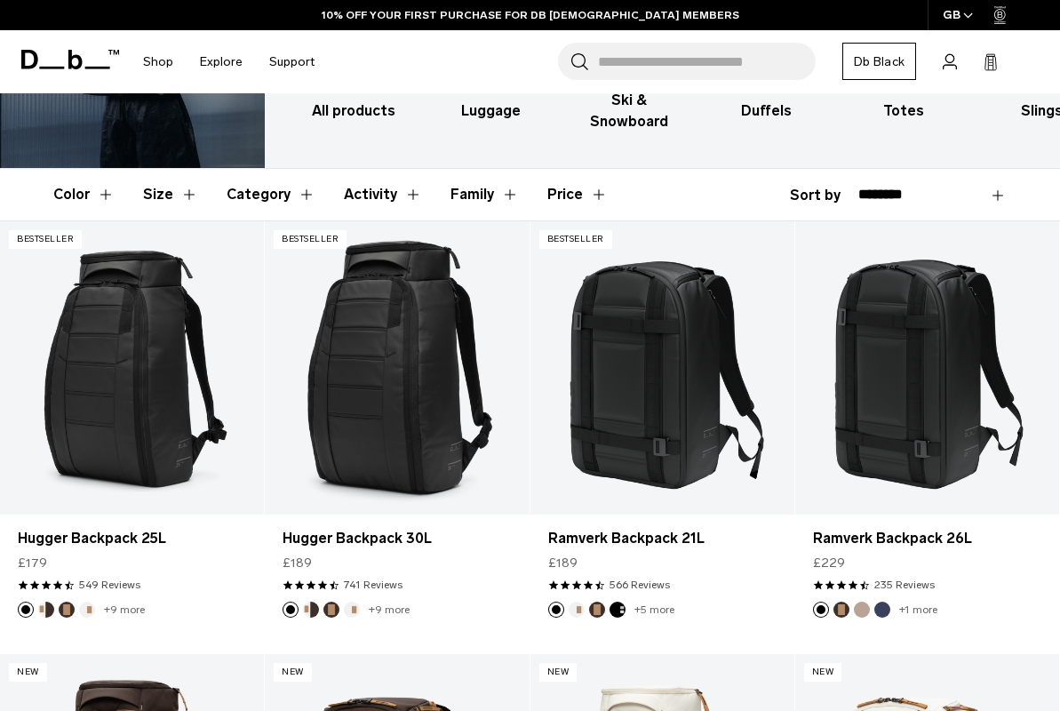
click at [166, 201] on button "Size" at bounding box center [170, 195] width 55 height 52
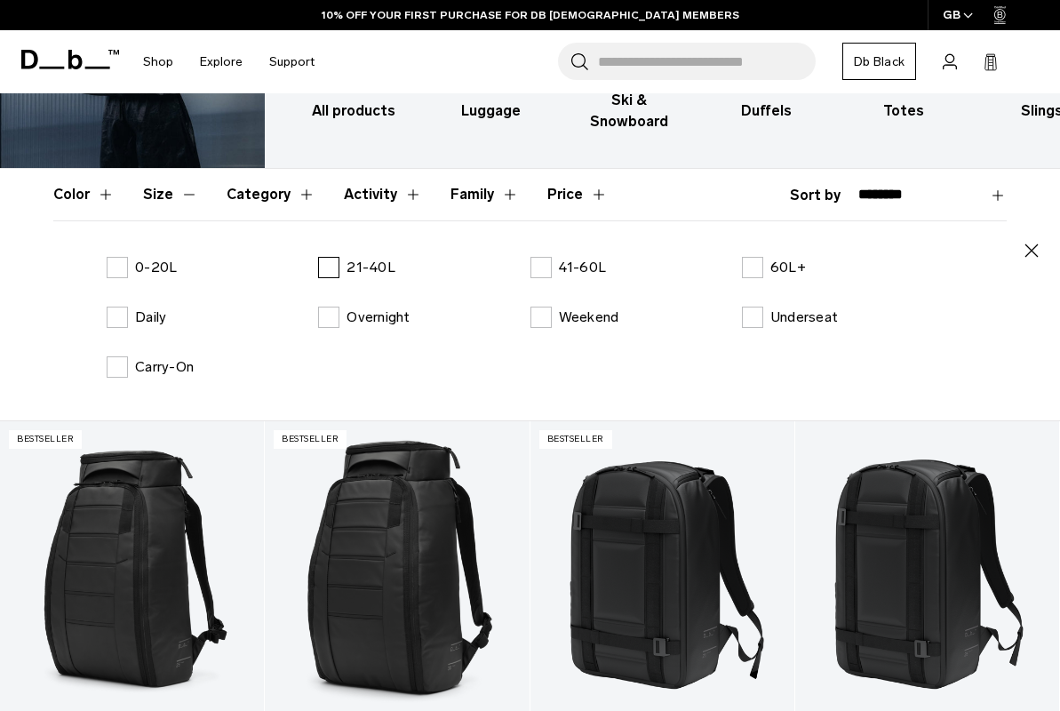
click at [329, 265] on label "21-40L" at bounding box center [356, 267] width 77 height 21
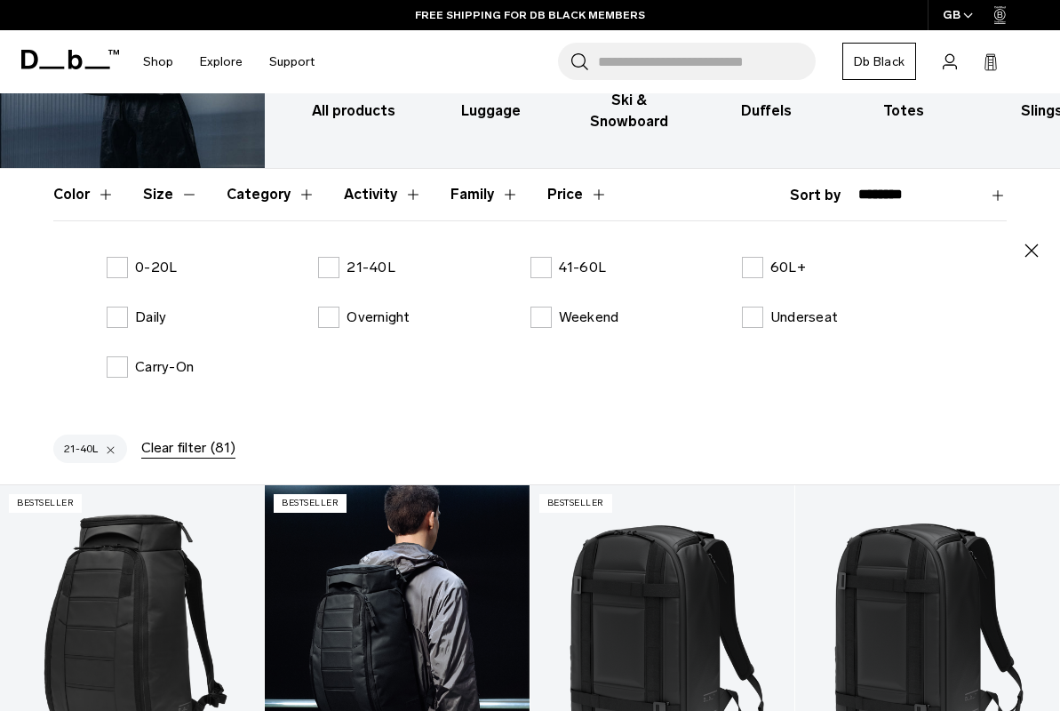
click at [452, 524] on link "Hugger Backpack 30L" at bounding box center [397, 631] width 264 height 293
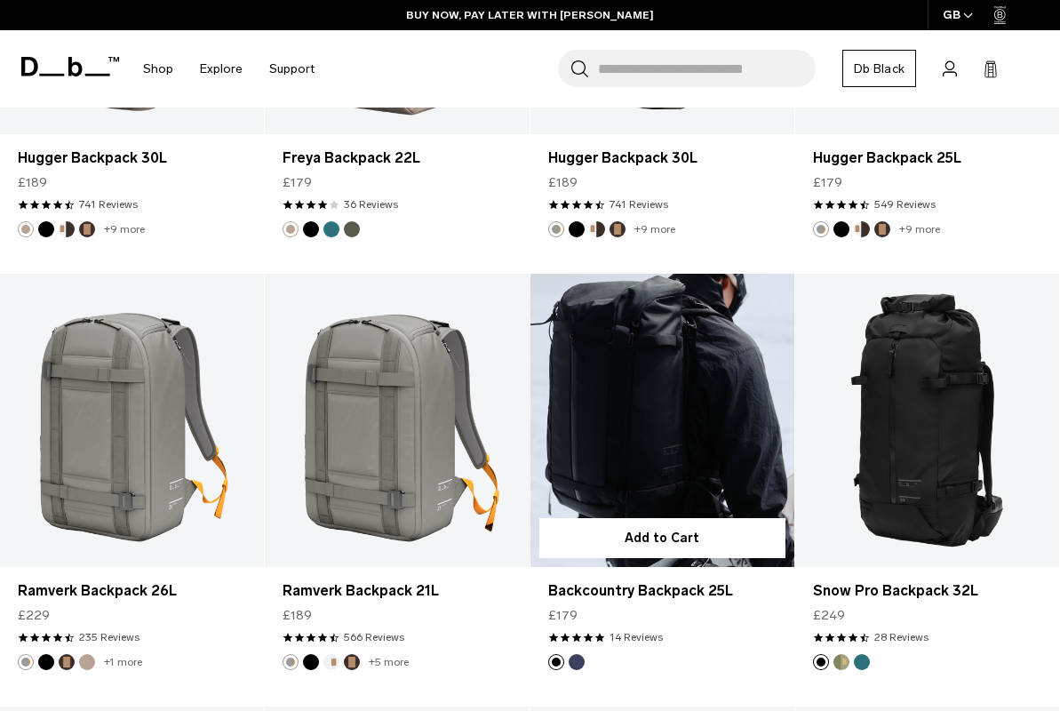
scroll to position [3785, 0]
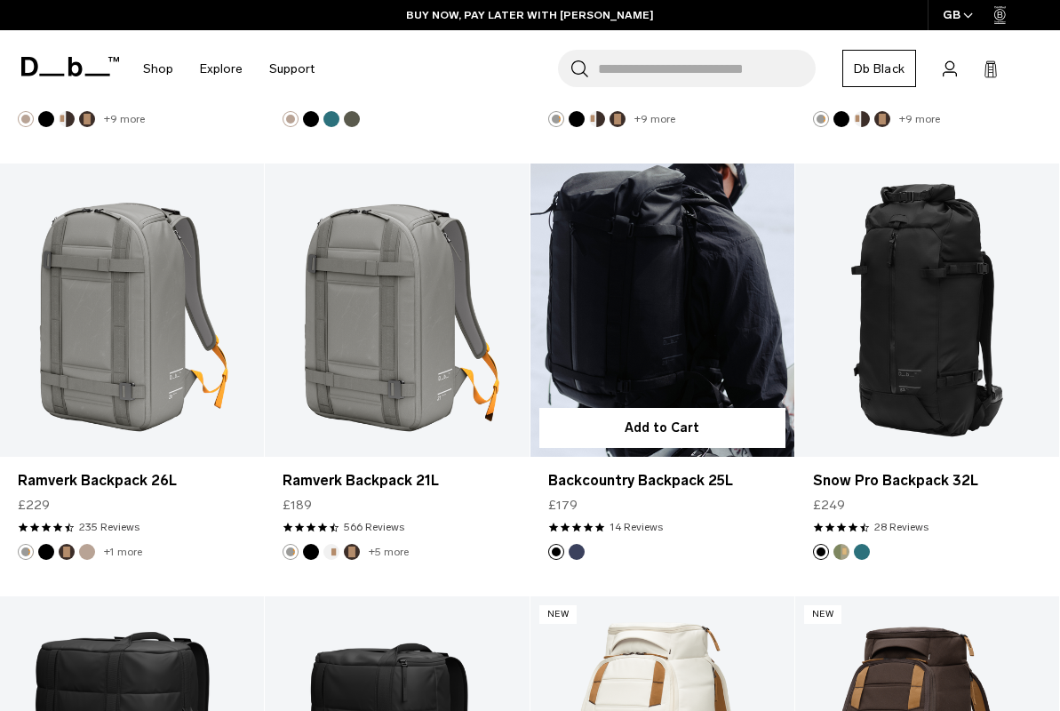
click at [741, 306] on link "Backcountry Backpack 25L" at bounding box center [663, 310] width 264 height 293
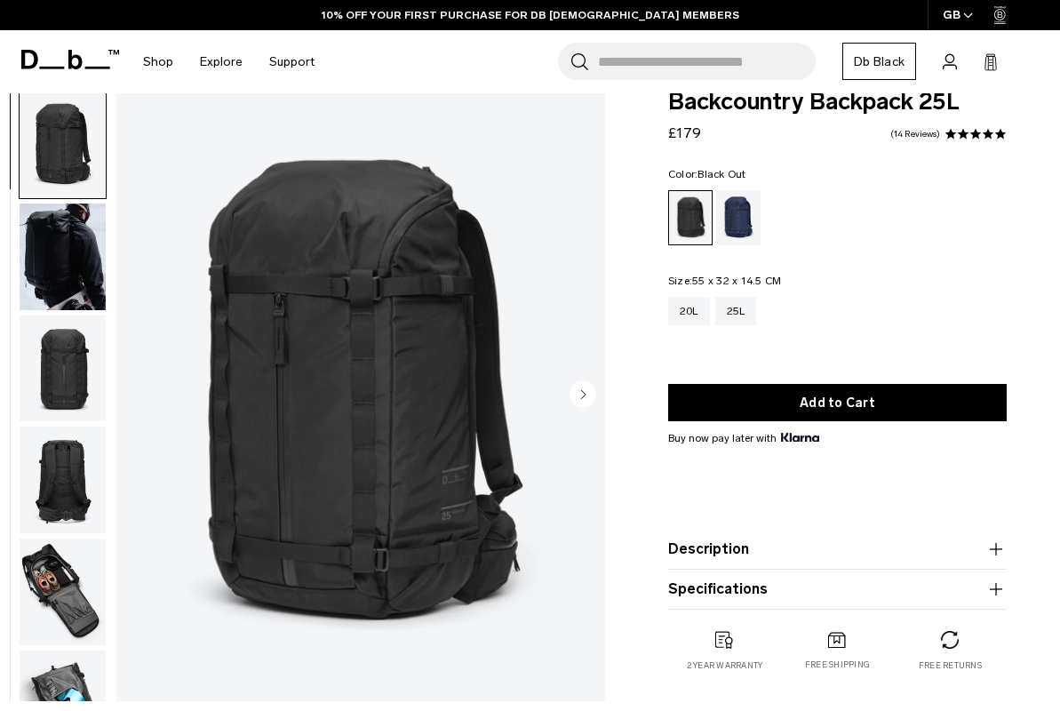
click at [3, 243] on div "01 / 12" at bounding box center [307, 401] width 615 height 620
click at [45, 264] on img "button" at bounding box center [63, 257] width 86 height 107
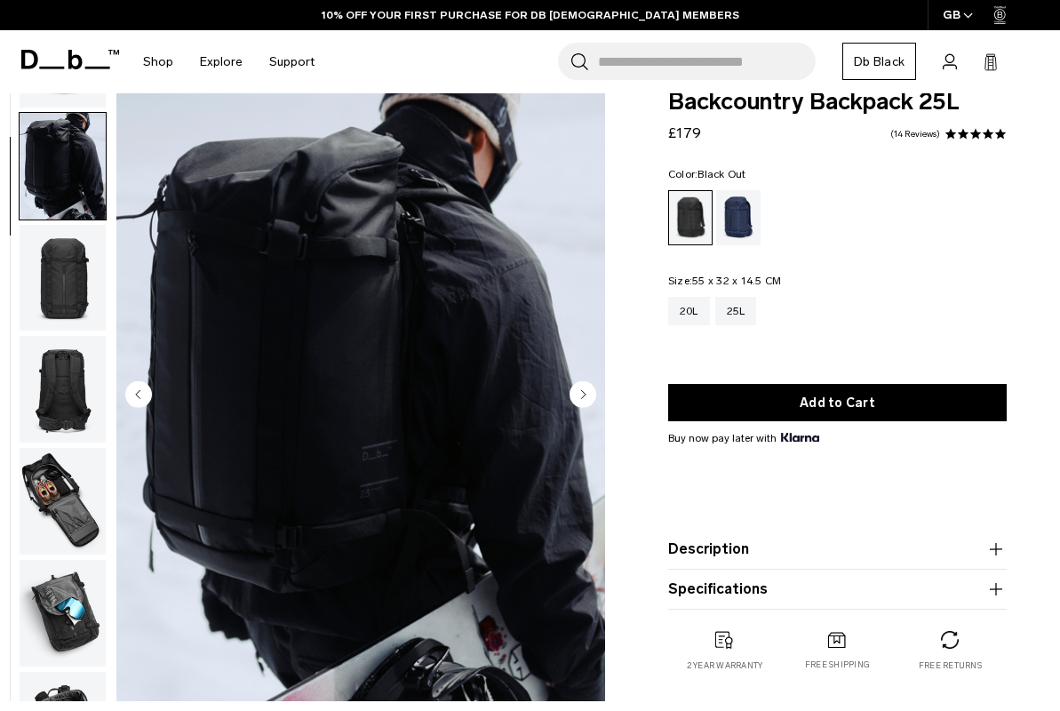
scroll to position [112, 0]
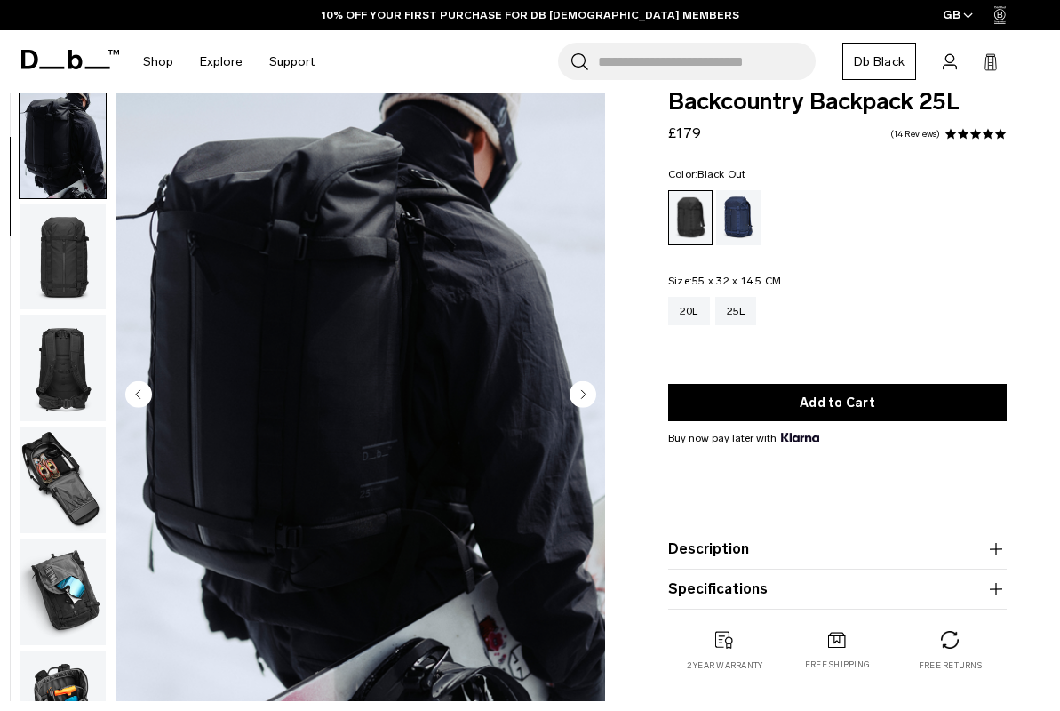
click at [84, 228] on img "button" at bounding box center [63, 257] width 86 height 107
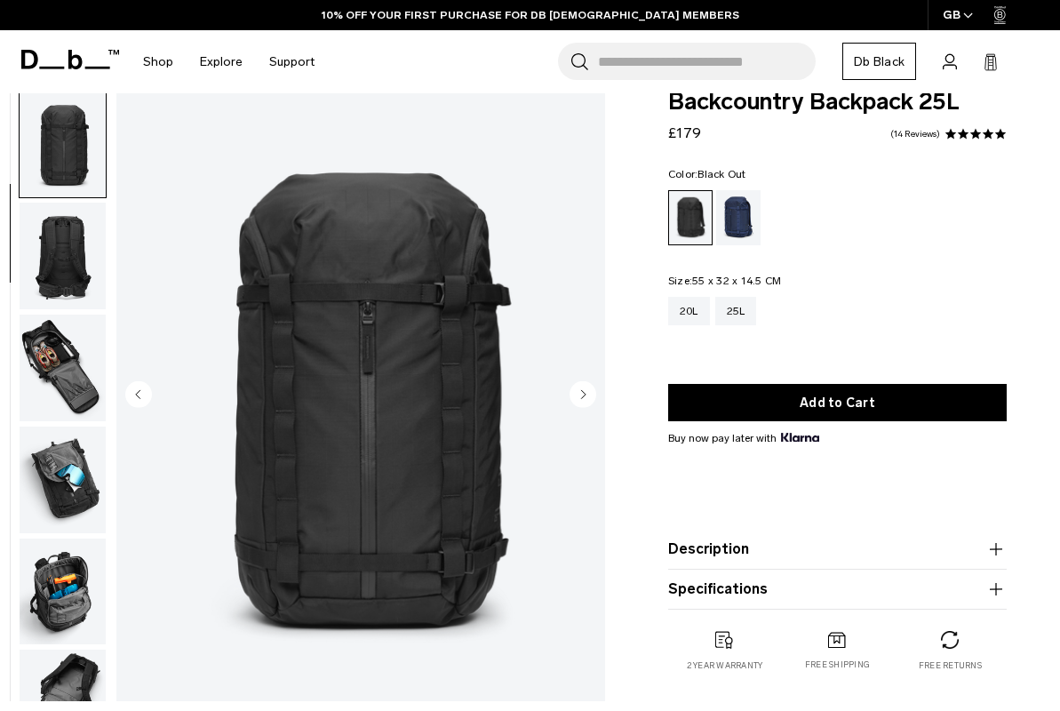
click at [84, 244] on img "button" at bounding box center [63, 256] width 86 height 107
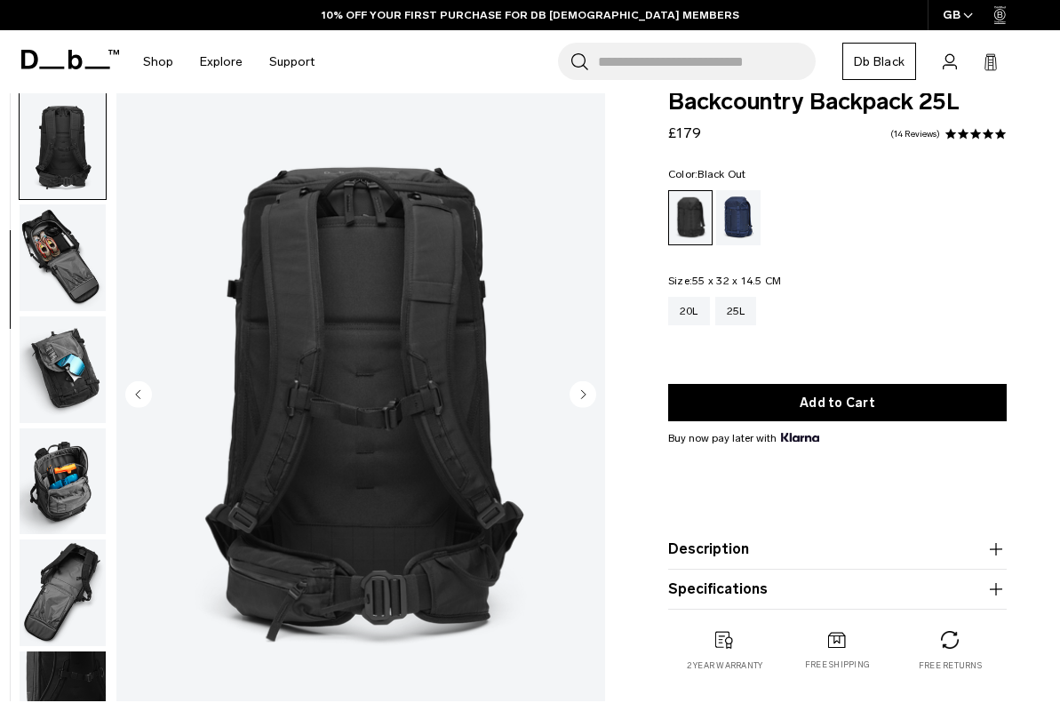
scroll to position [335, 0]
click at [84, 245] on img "button" at bounding box center [63, 257] width 86 height 107
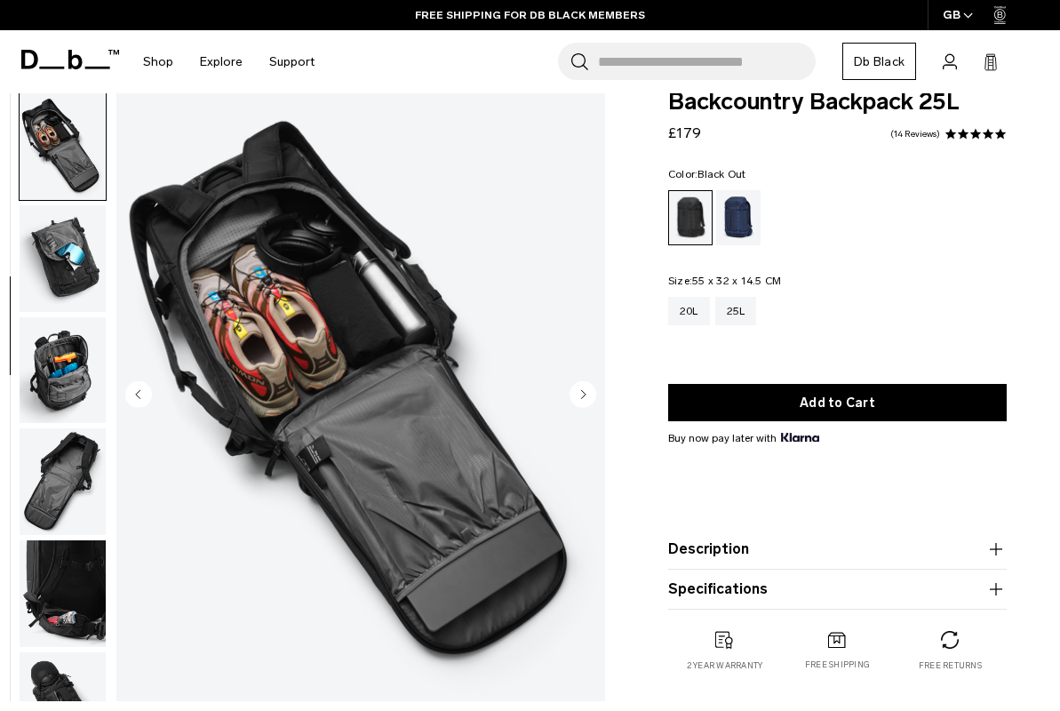
scroll to position [447, 0]
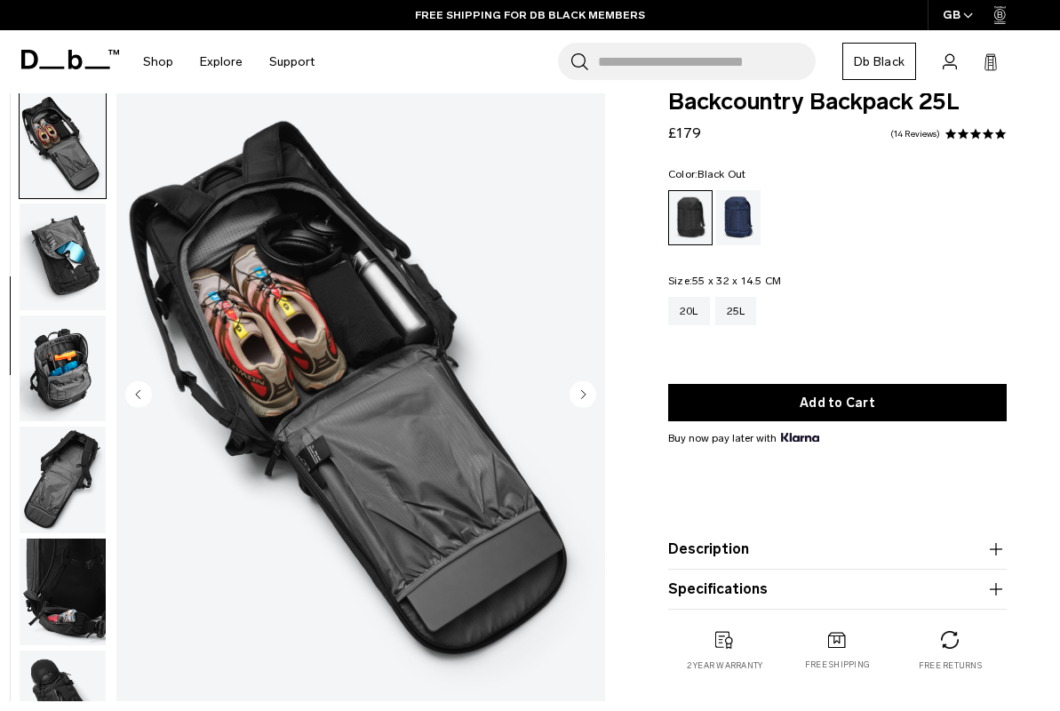
click at [84, 278] on img "button" at bounding box center [63, 257] width 86 height 107
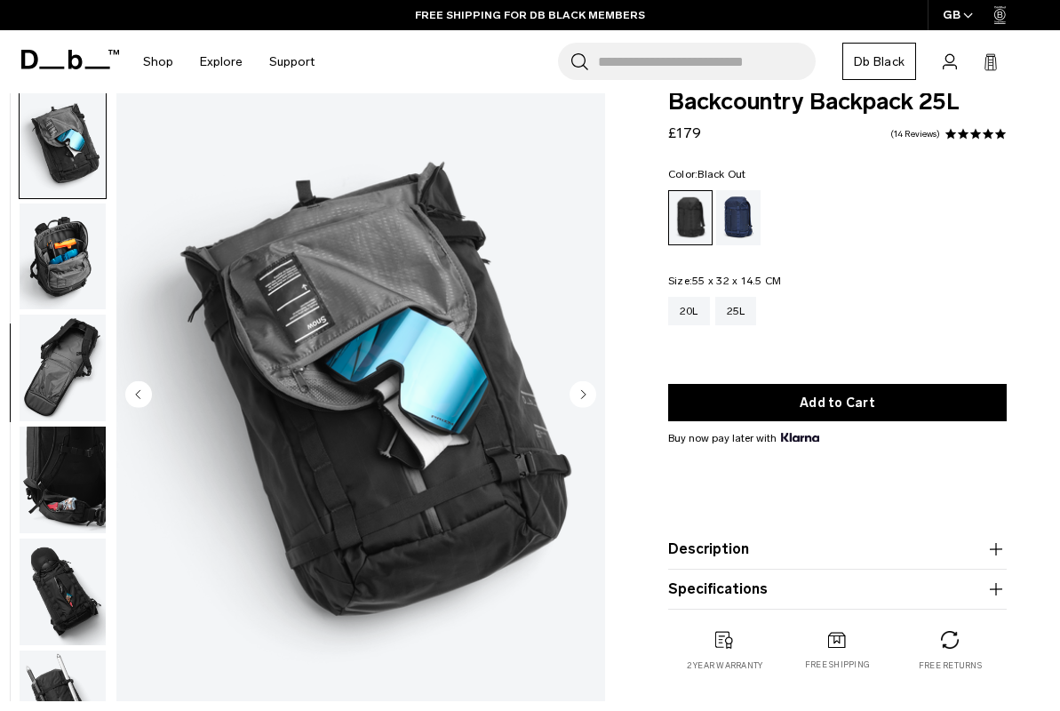
click at [84, 279] on img "button" at bounding box center [63, 257] width 86 height 107
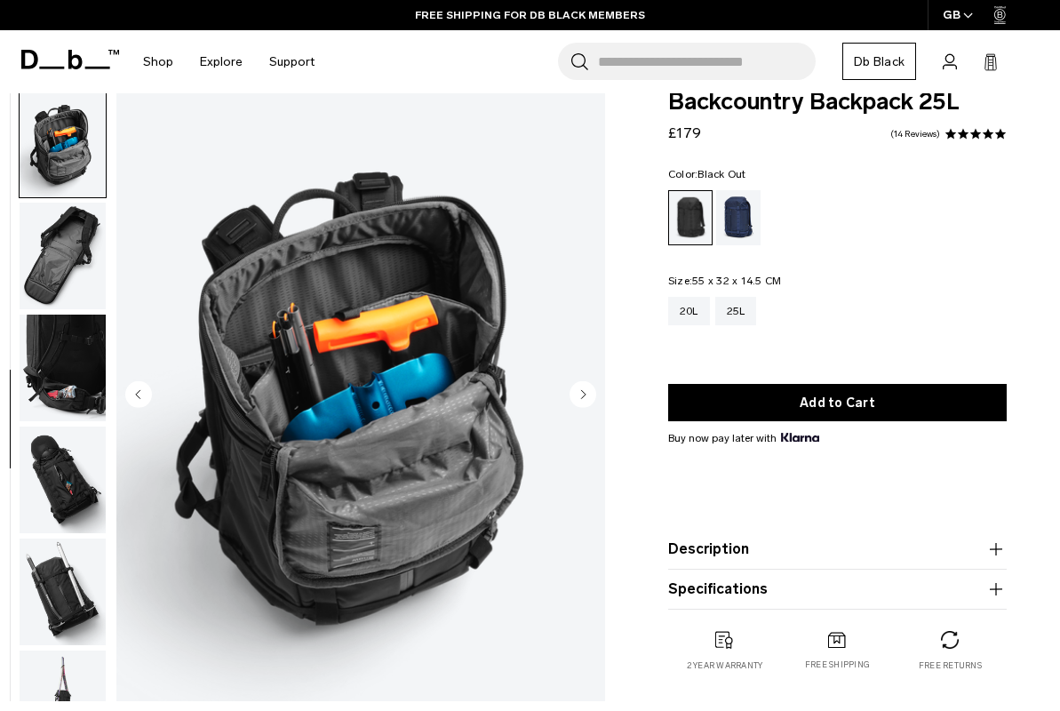
click at [84, 279] on img "button" at bounding box center [63, 256] width 86 height 107
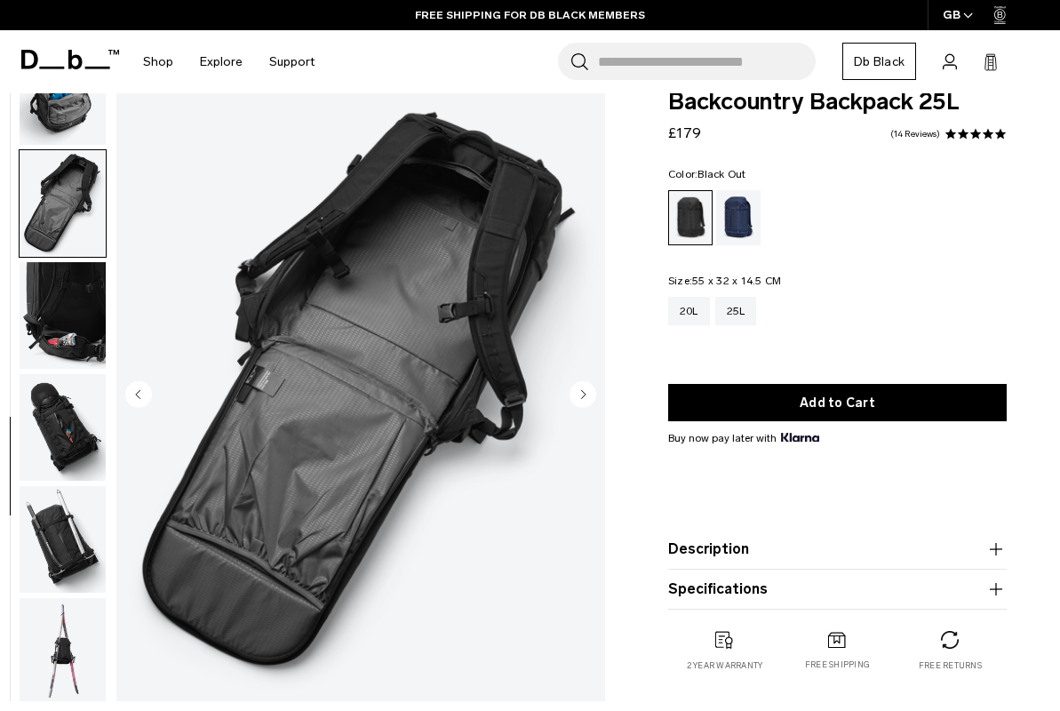
scroll to position [727, 0]
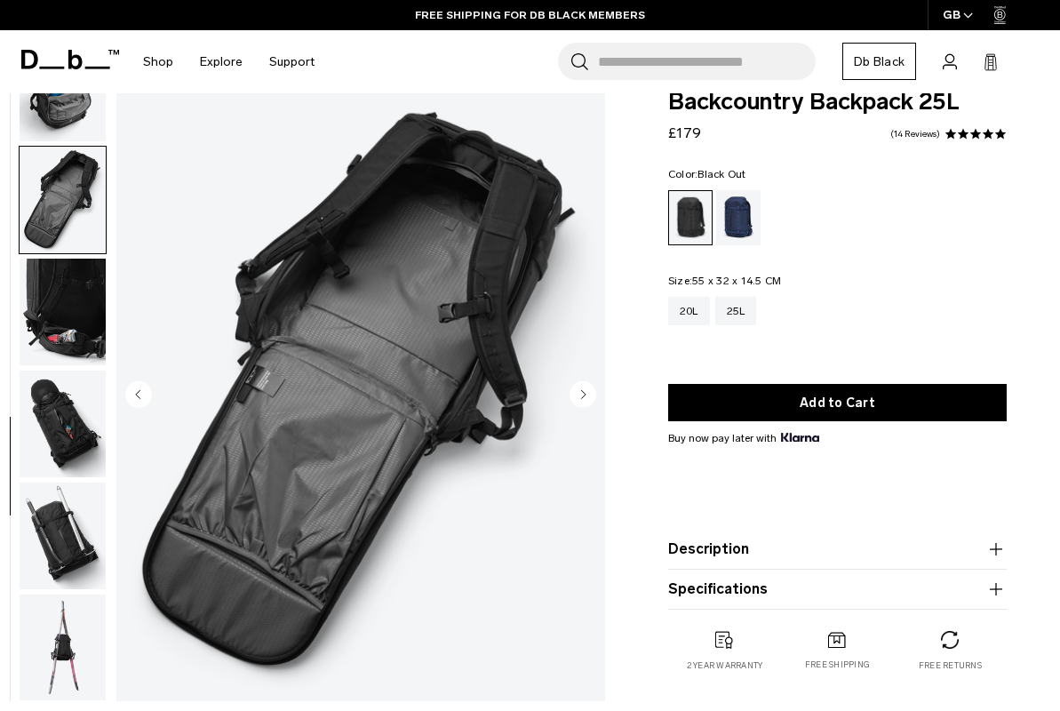
click at [84, 279] on img "button" at bounding box center [63, 312] width 86 height 107
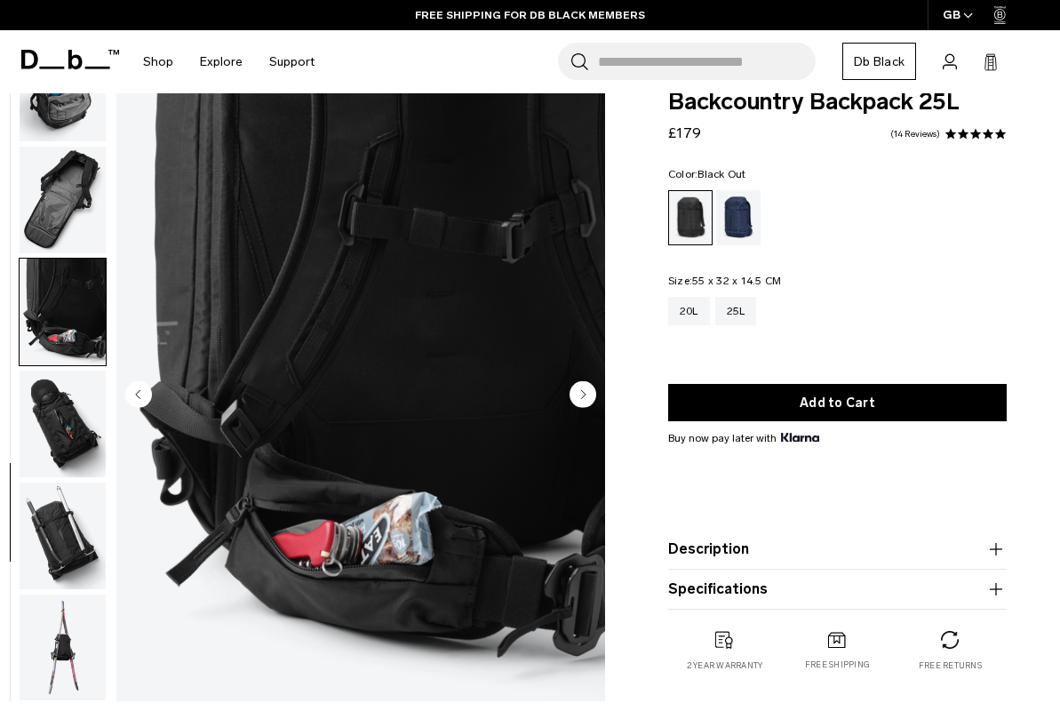
click at [84, 279] on img "button" at bounding box center [63, 312] width 86 height 107
click at [84, 356] on img "button" at bounding box center [63, 312] width 86 height 107
click at [67, 451] on img "button" at bounding box center [63, 424] width 86 height 107
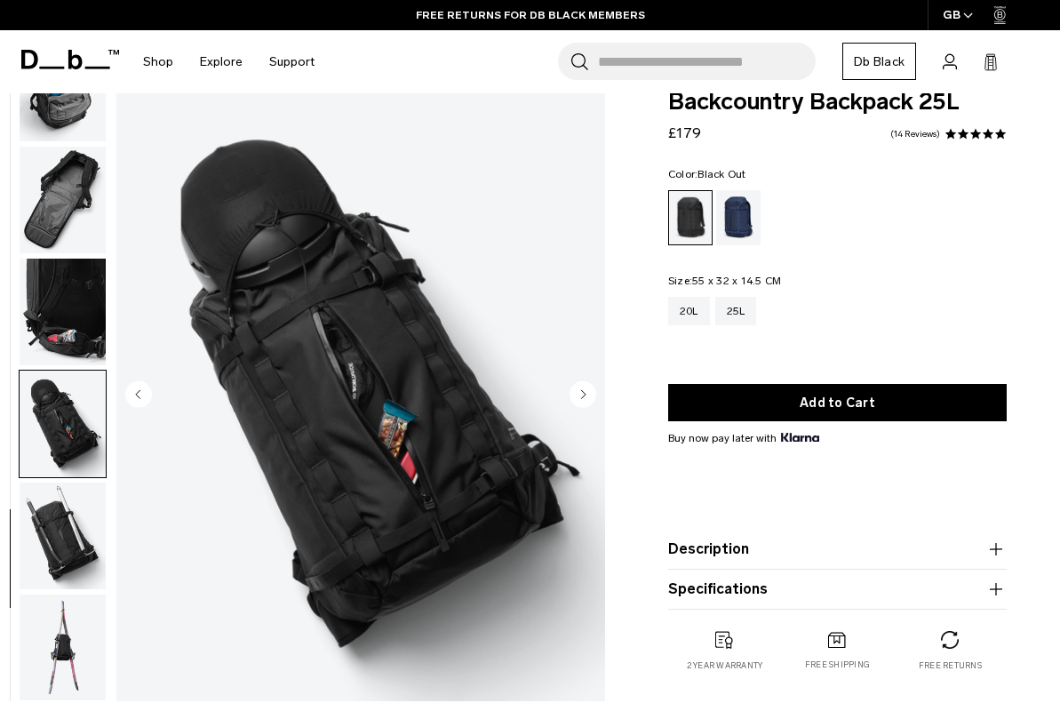
click at [71, 507] on img "button" at bounding box center [63, 536] width 86 height 107
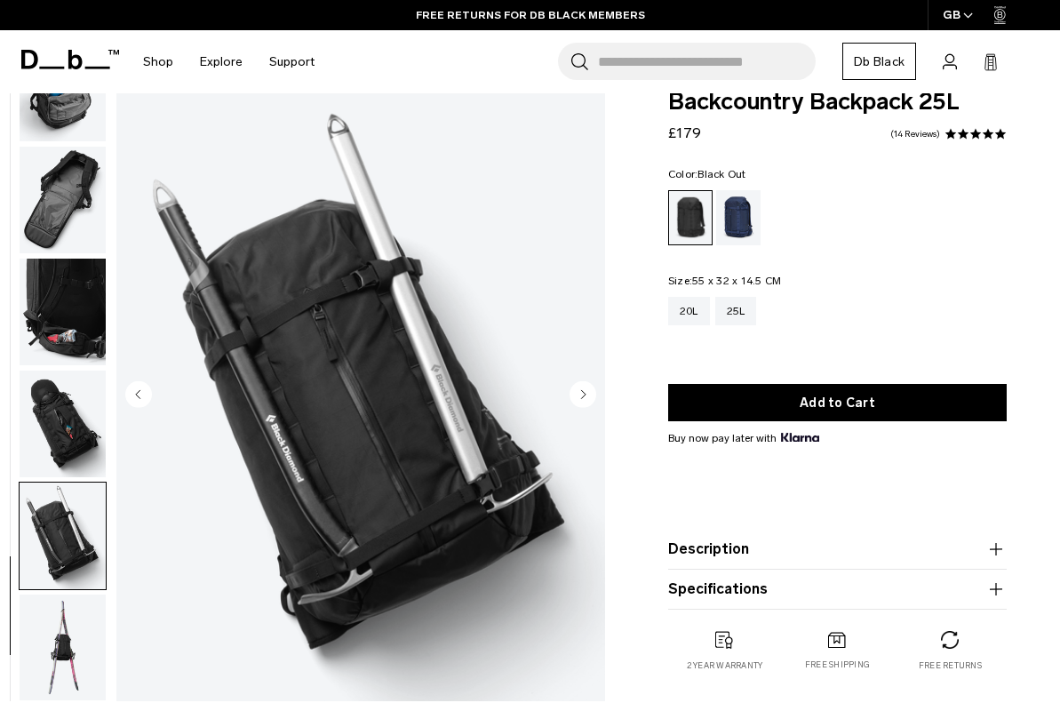
click at [58, 606] on img "button" at bounding box center [63, 648] width 86 height 107
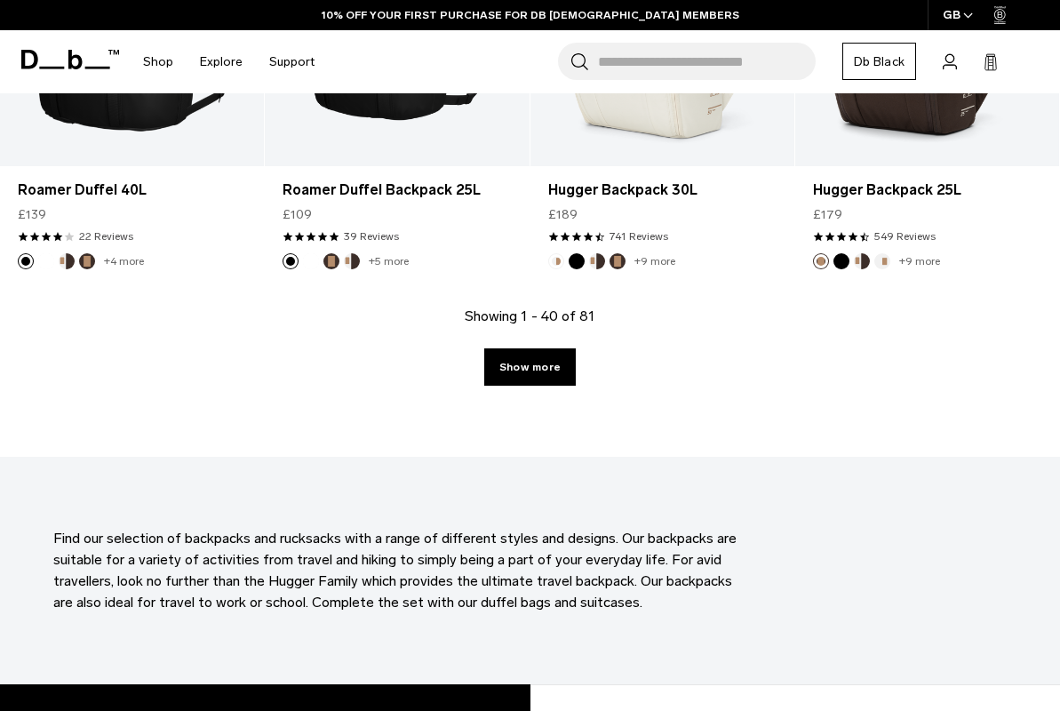
scroll to position [4554, 0]
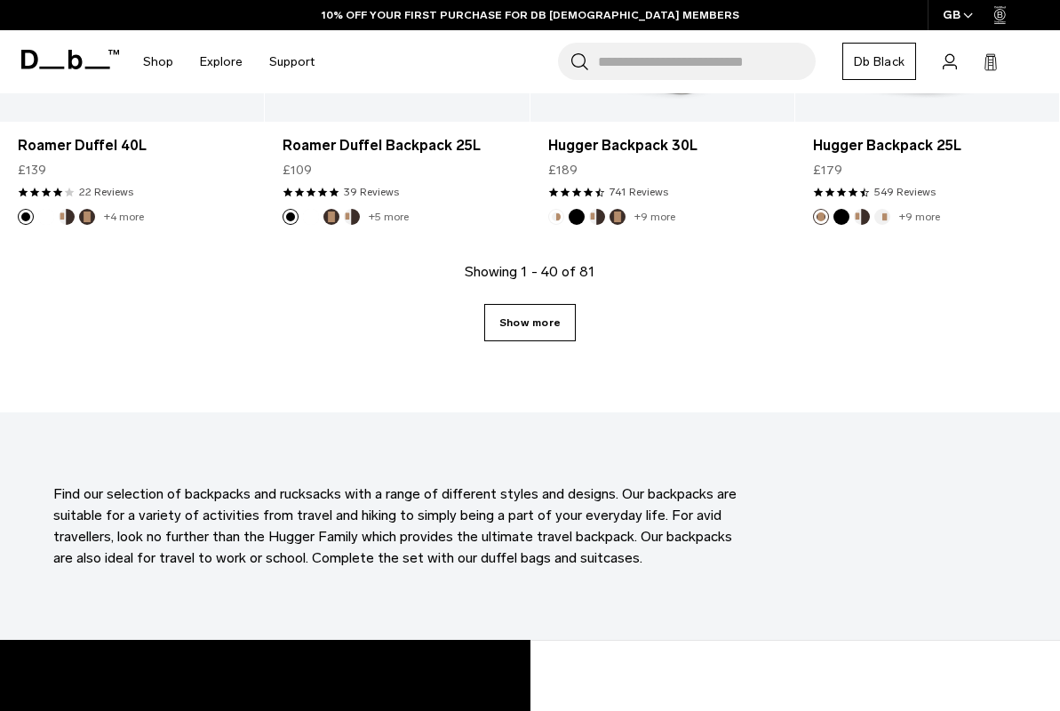
click at [538, 333] on link "Show more" at bounding box center [530, 322] width 92 height 37
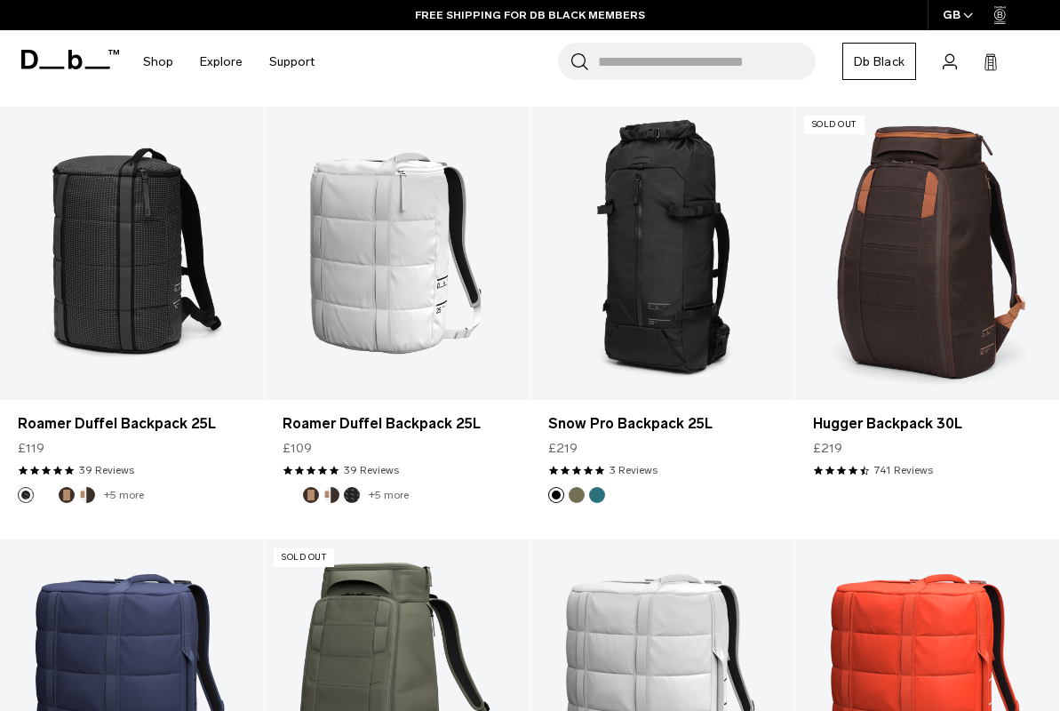
scroll to position [6417, 0]
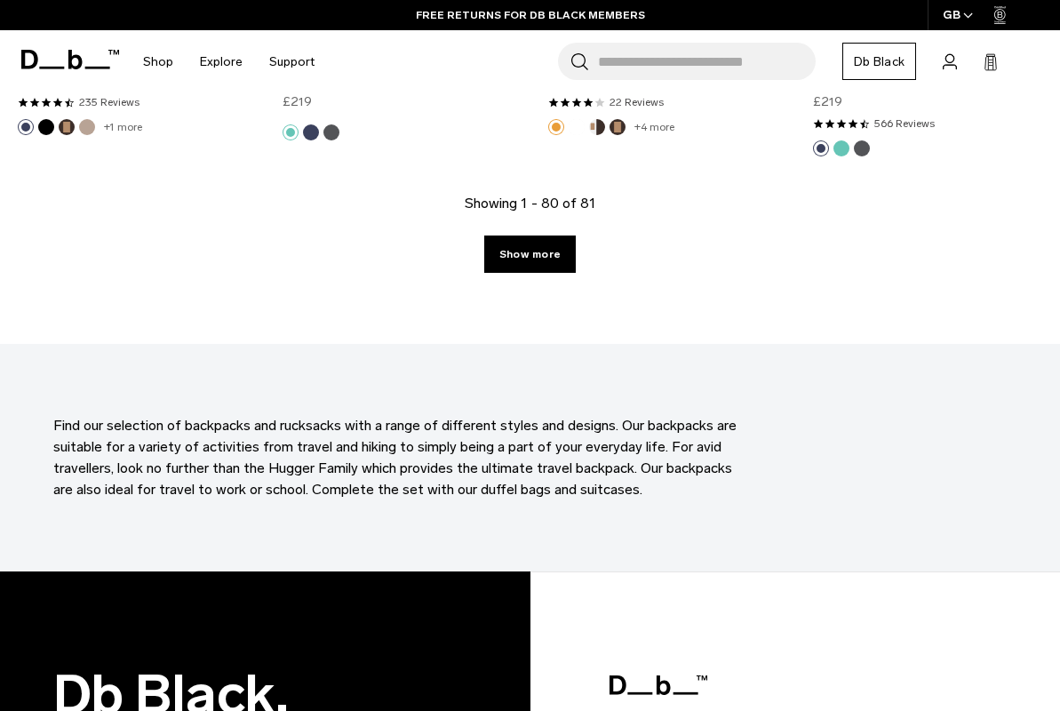
click at [519, 255] on link "Show more" at bounding box center [530, 254] width 92 height 37
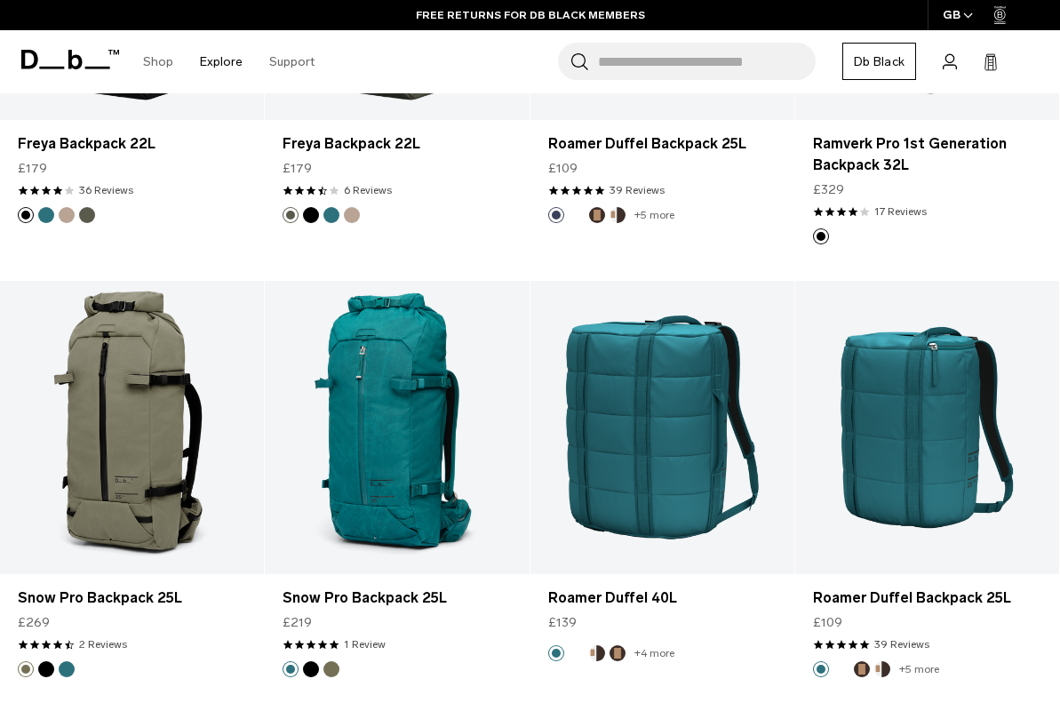
scroll to position [7942, 0]
